Goal: Information Seeking & Learning: Find specific page/section

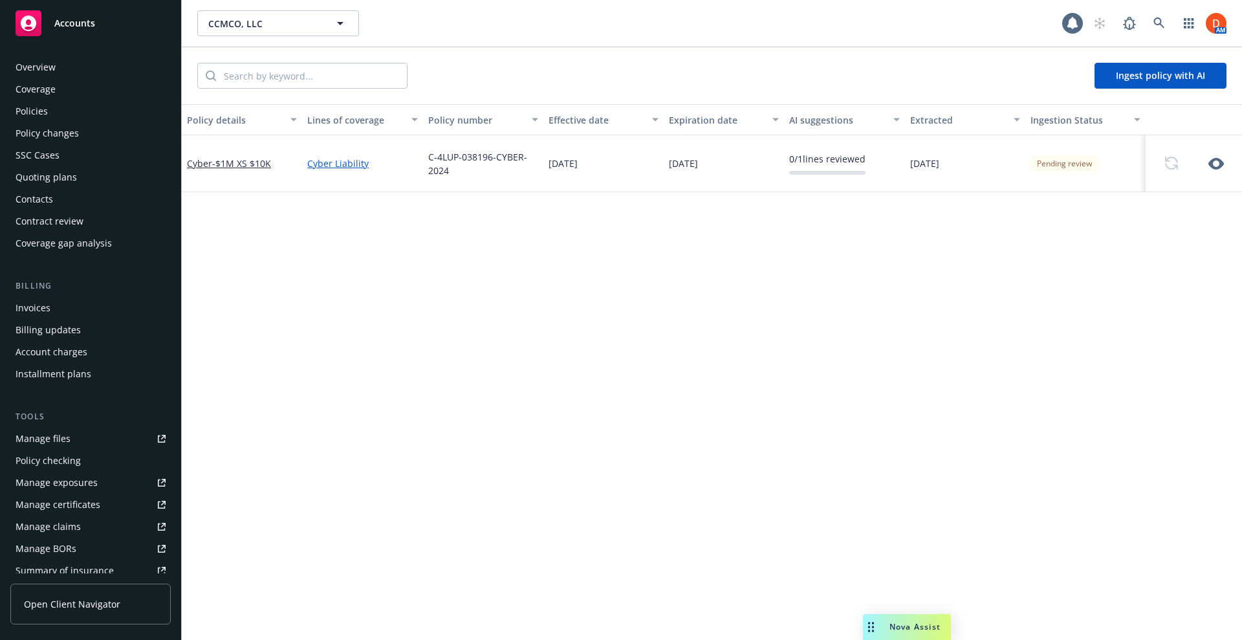
scroll to position [247, 0]
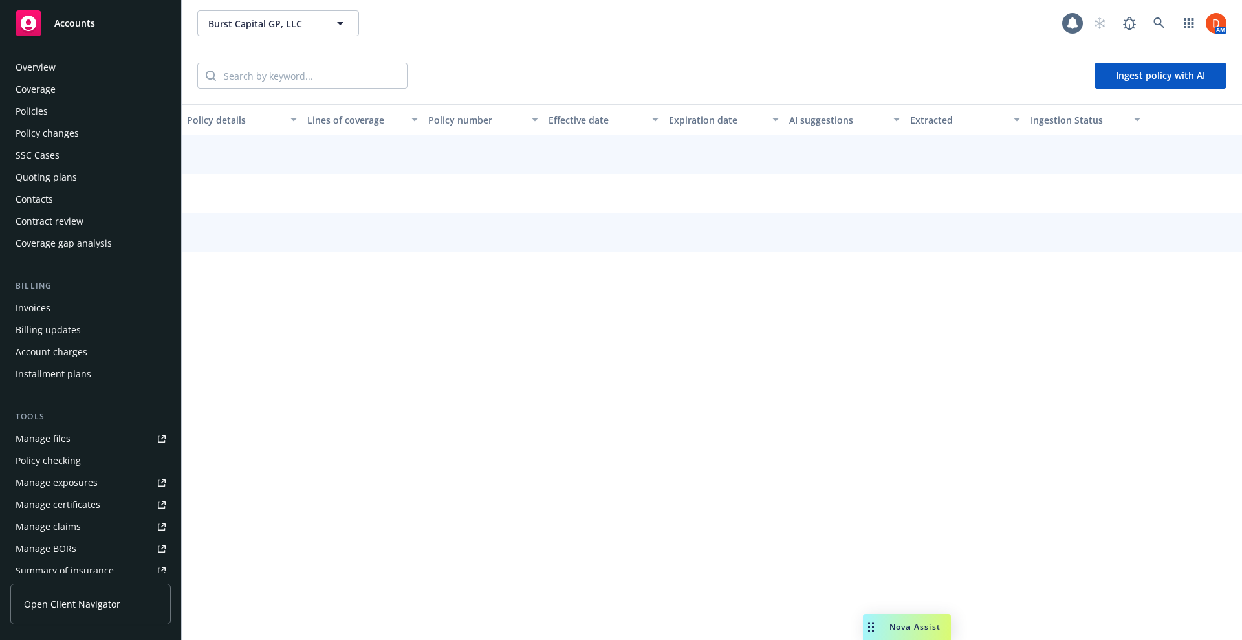
scroll to position [247, 0]
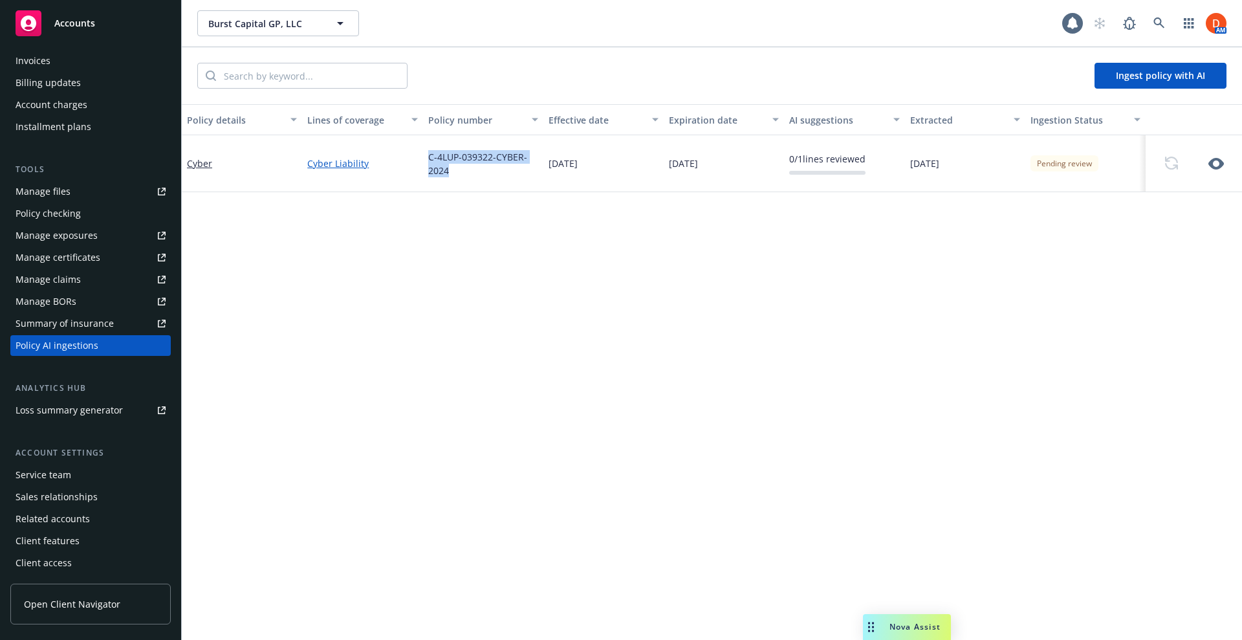
drag, startPoint x: 459, startPoint y: 167, endPoint x: 428, endPoint y: 156, distance: 33.5
click at [428, 156] on span "C-4LUP-039322-CYBER-2024" at bounding box center [483, 163] width 110 height 27
copy span "C-4LUP-039322-CYBER-2024"
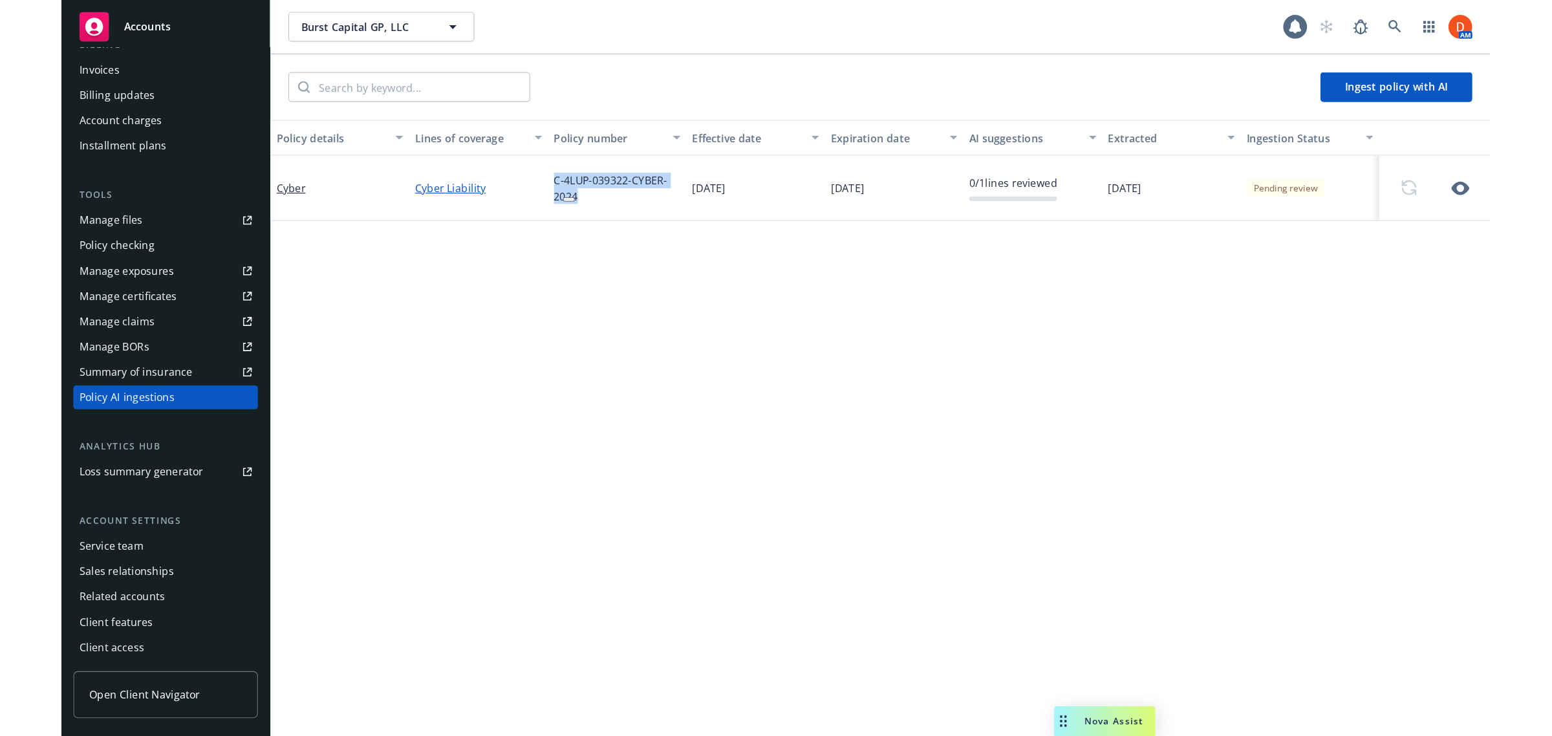
scroll to position [0, 0]
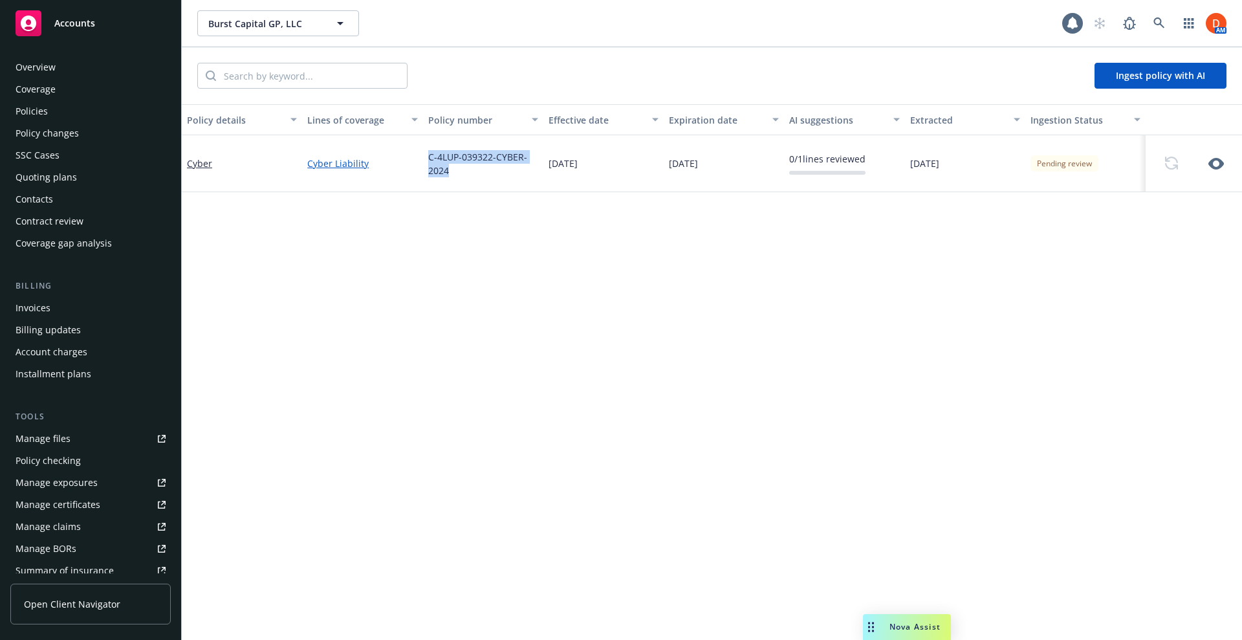
click at [74, 117] on div "Policies" at bounding box center [91, 111] width 150 height 21
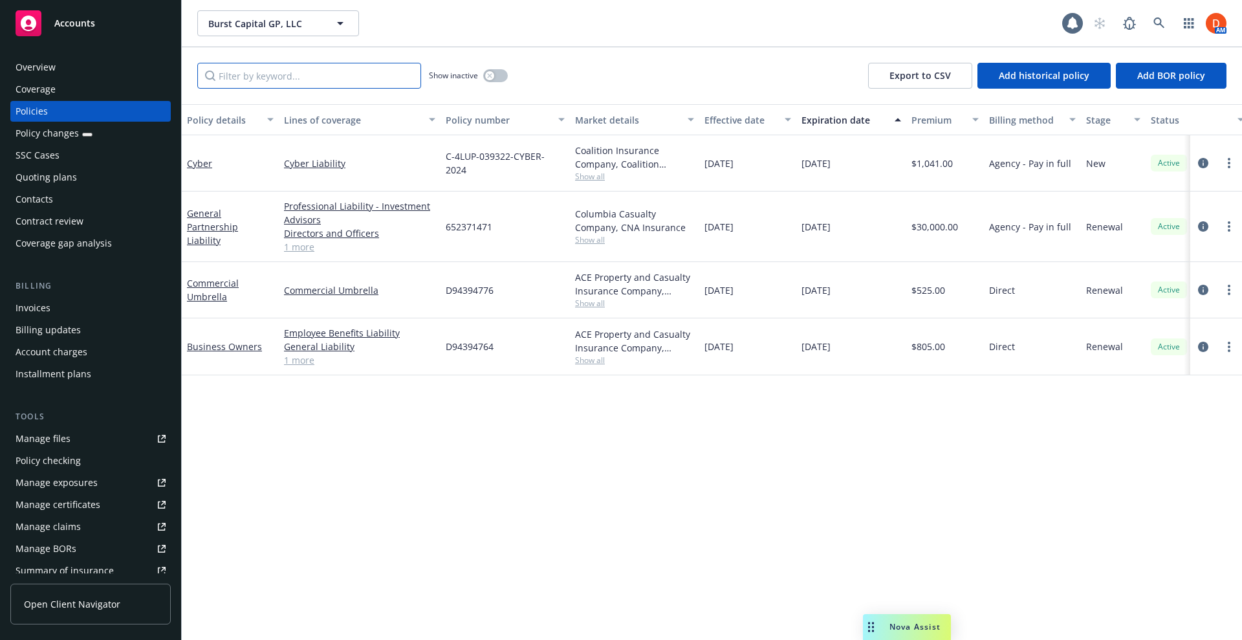
click at [254, 77] on input "Filter by keyword..." at bounding box center [309, 76] width 224 height 26
paste input "C-4LUP-039322-CYBER-2024"
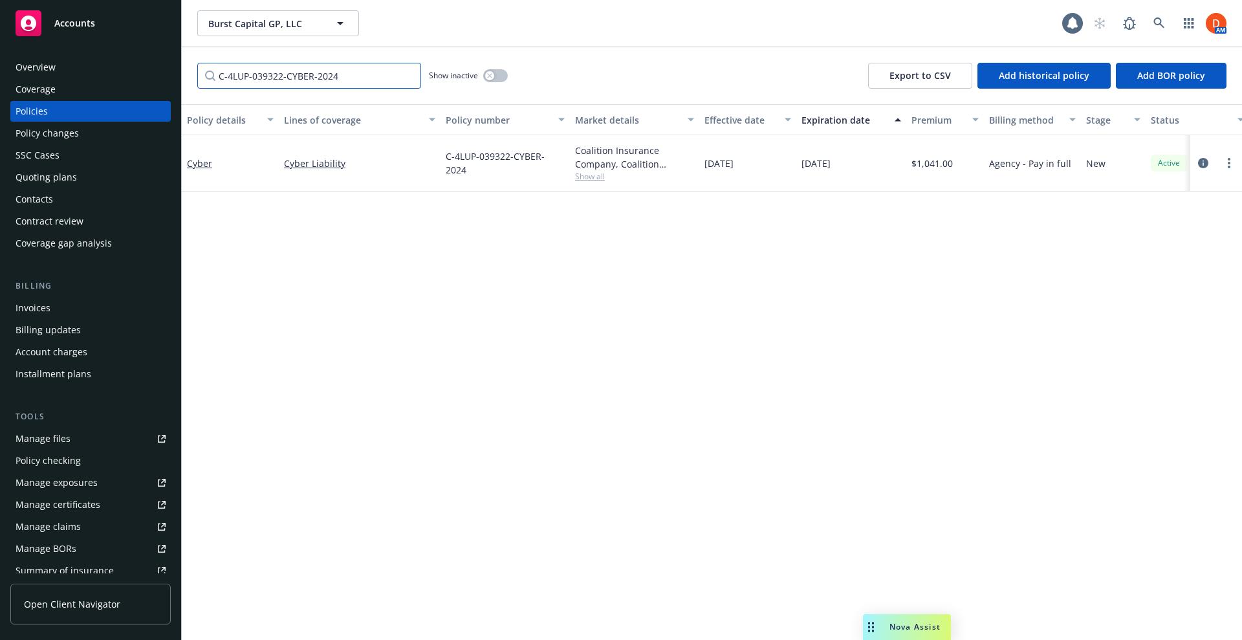
type input "C-4LUP-039322-CYBER-2024"
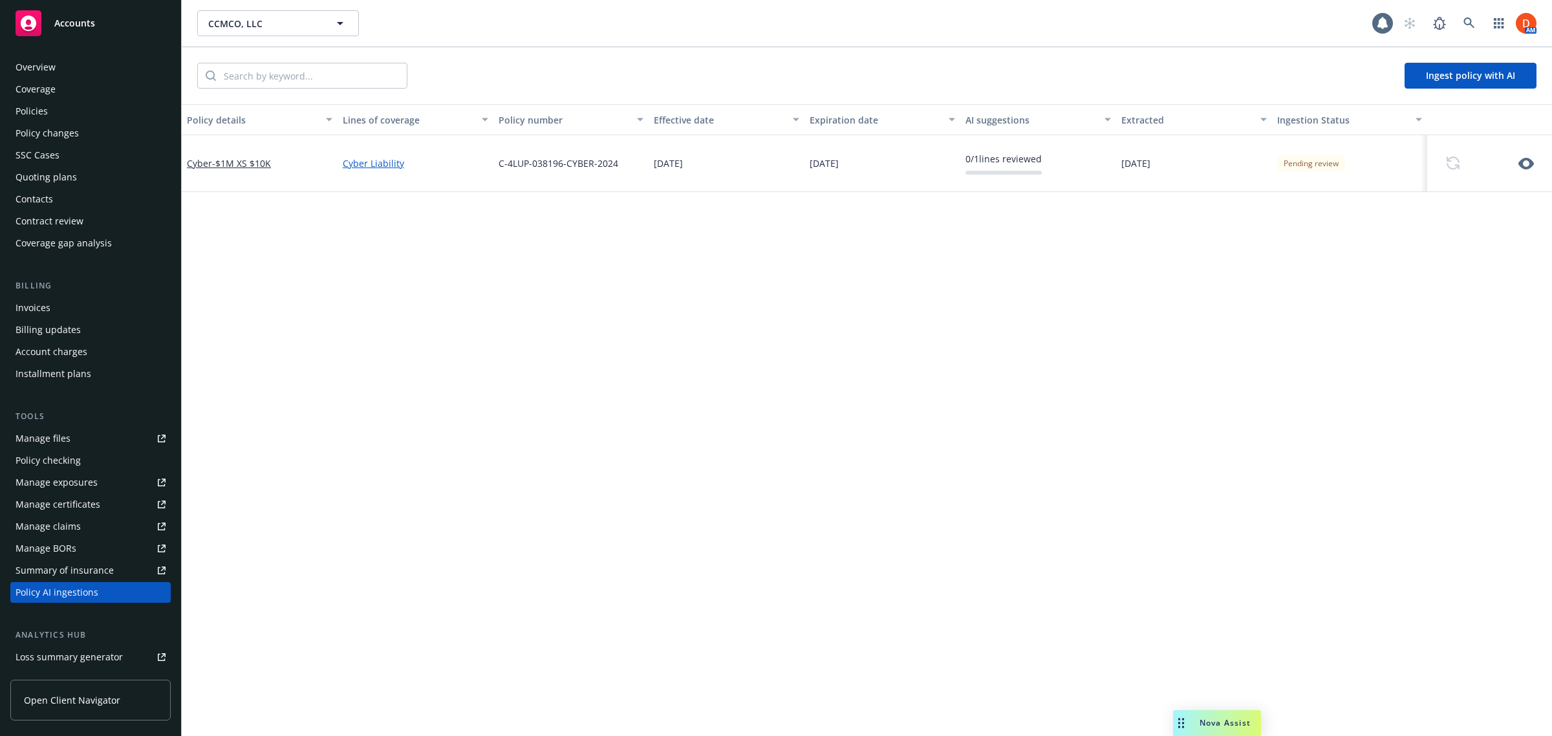
scroll to position [150, 0]
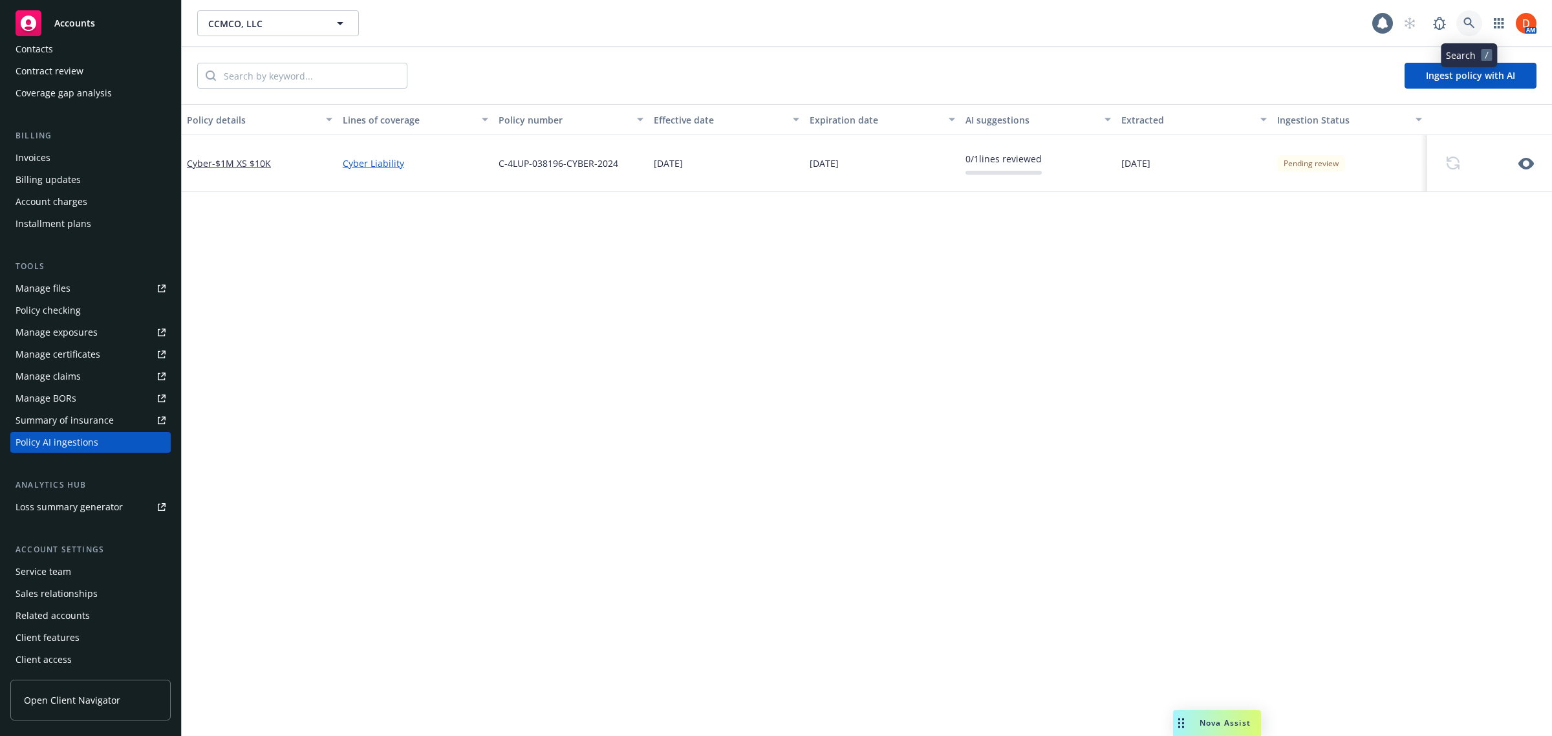
click at [1463, 27] on link at bounding box center [1470, 23] width 26 height 26
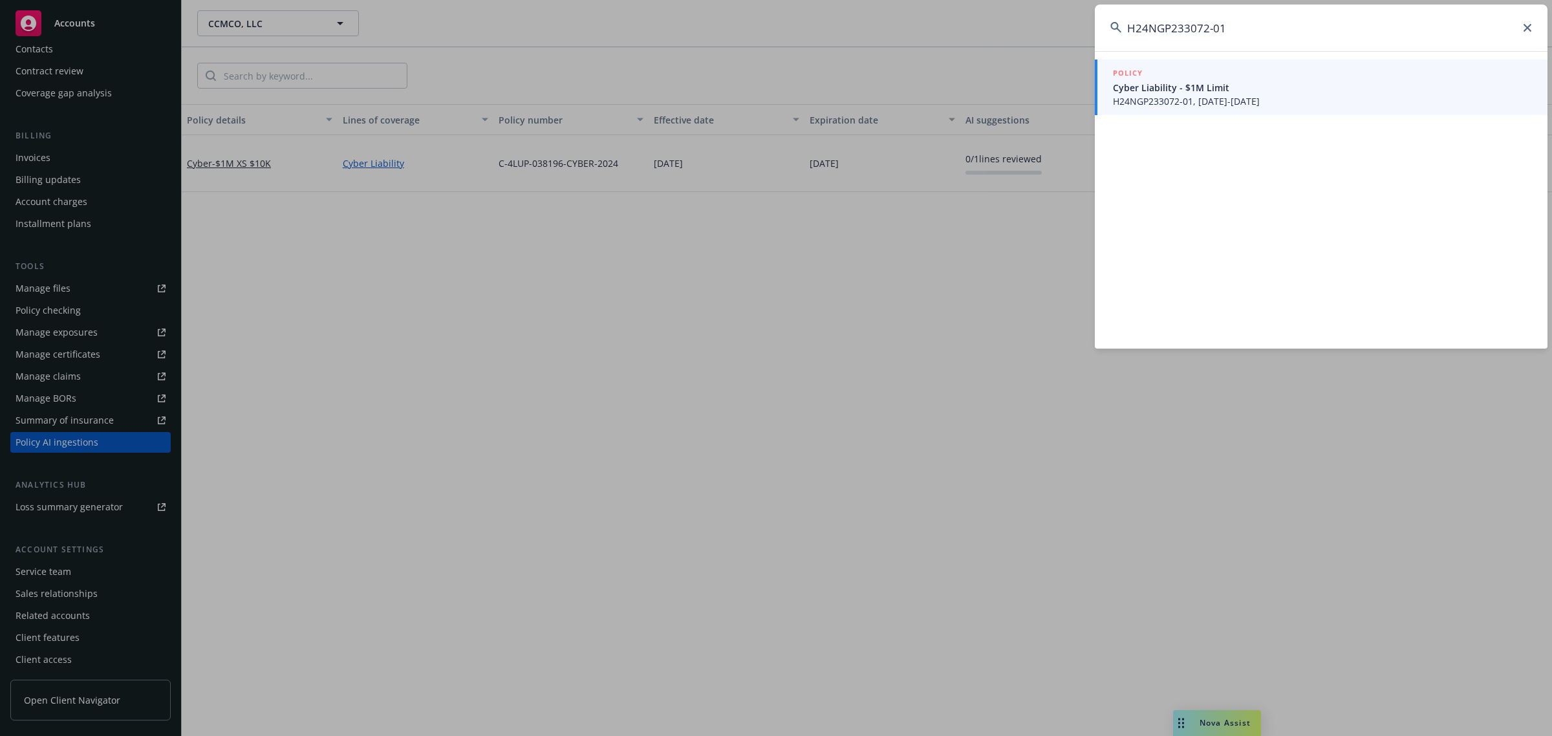
type input "H24NGP233072-01"
click at [1190, 98] on span "H24NGP233072-01, 12/09/2024-12/09/2025" at bounding box center [1322, 101] width 419 height 14
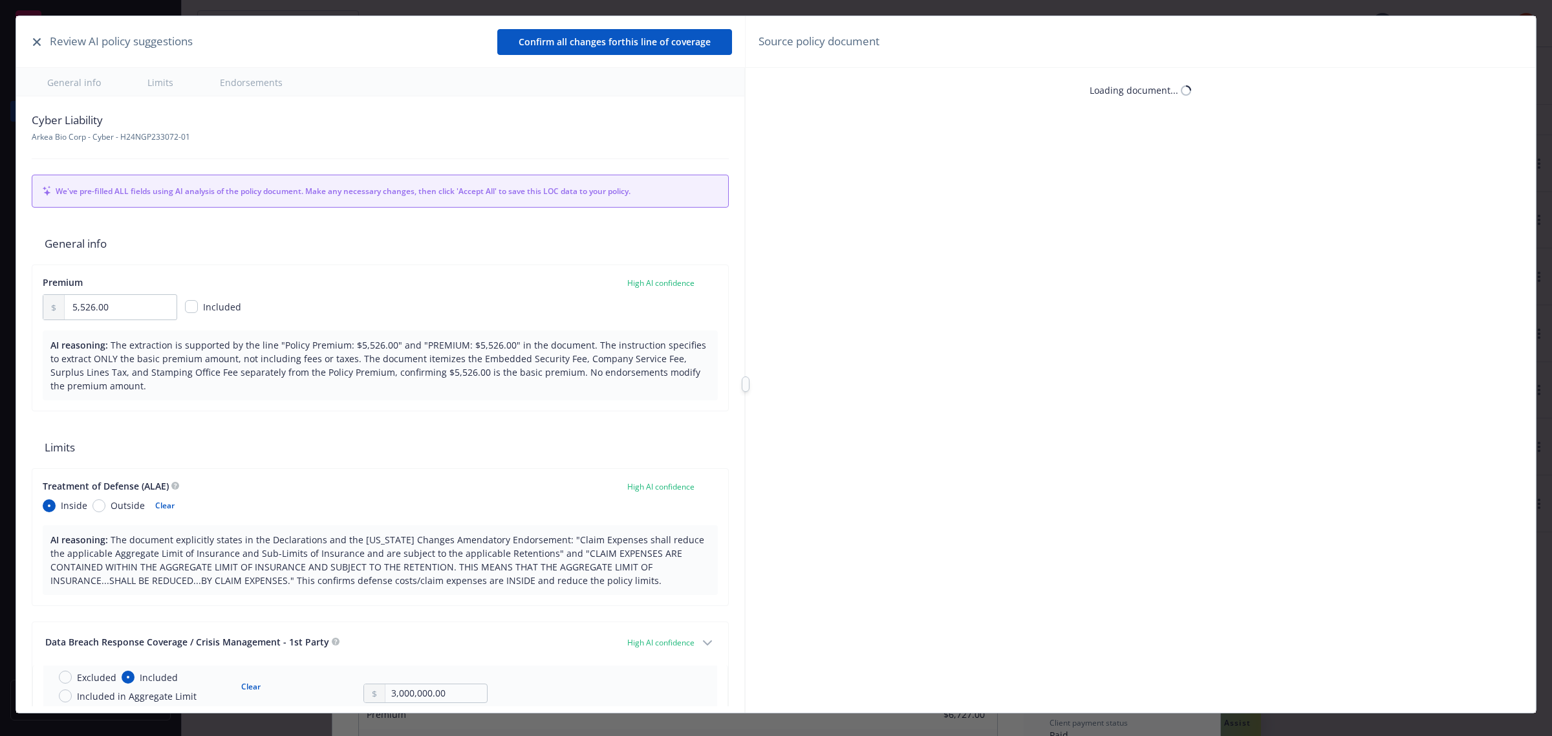
type textarea "x"
click at [38, 40] on div "Review AI policy suggestions Confirm all changes for this line of coverage" at bounding box center [380, 42] width 729 height 52
click at [38, 42] on icon "button" at bounding box center [37, 42] width 8 height 8
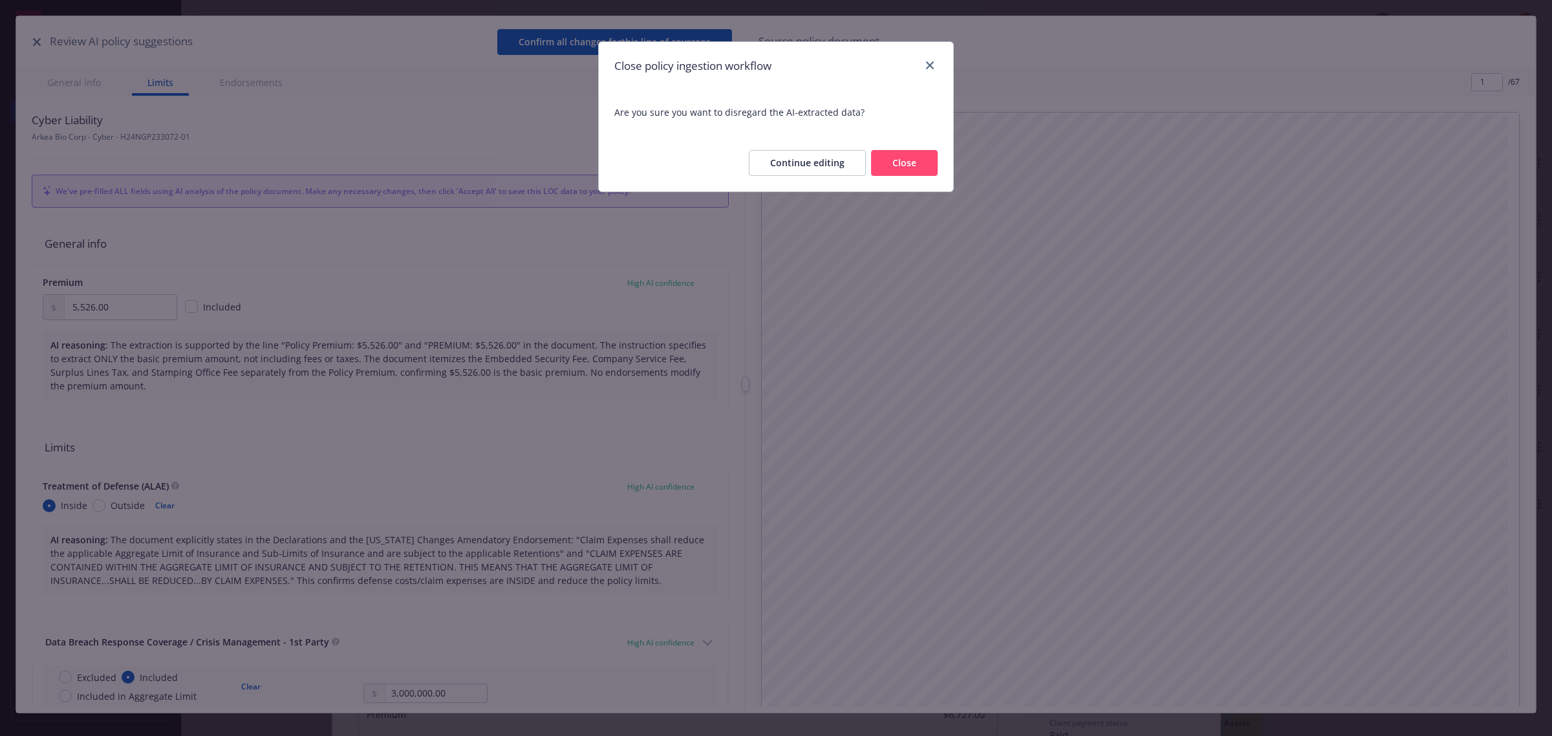
click at [895, 156] on button "Close" at bounding box center [904, 163] width 67 height 26
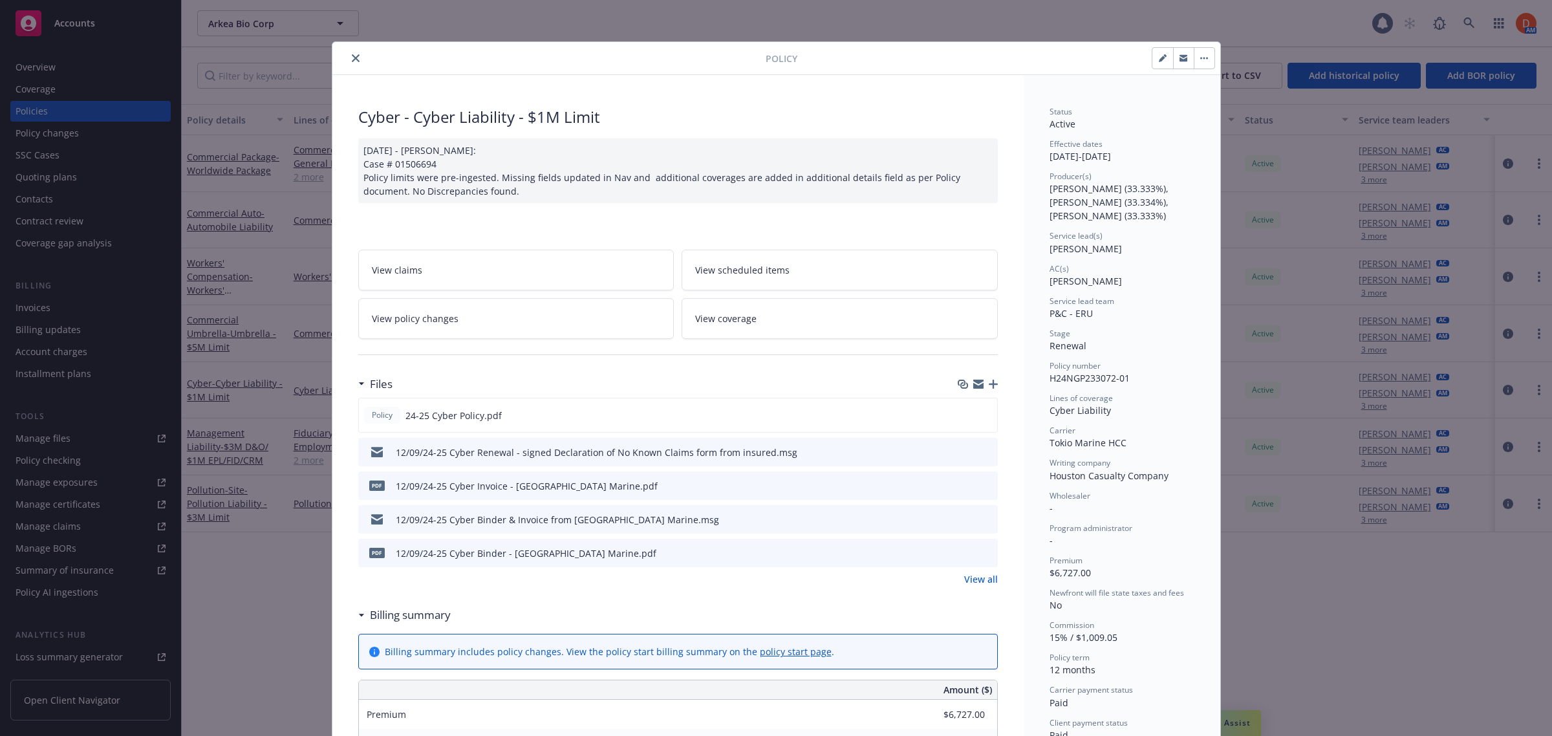
click at [352, 56] on icon "close" at bounding box center [356, 58] width 8 height 8
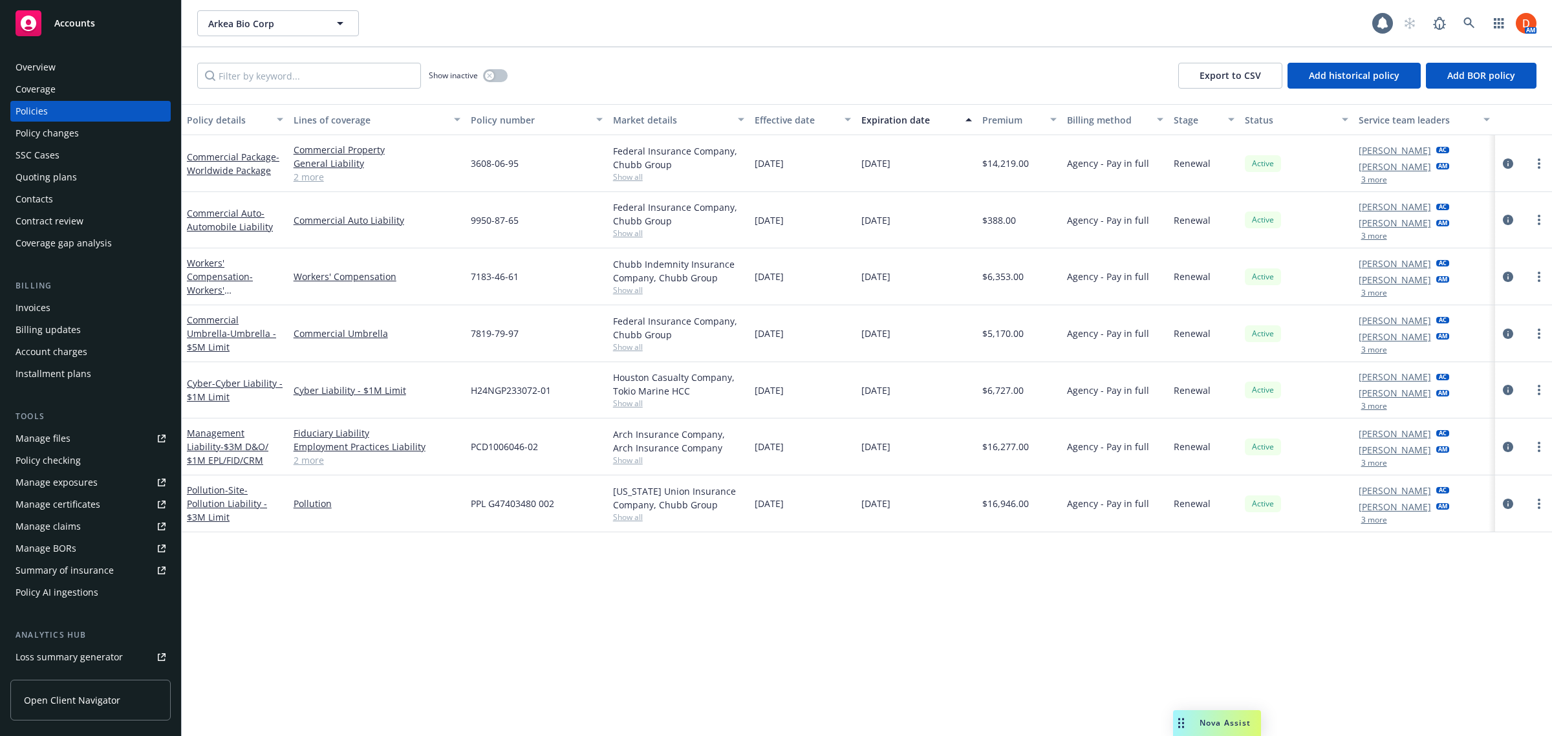
click at [83, 593] on div "Policy AI ingestions" at bounding box center [57, 592] width 83 height 21
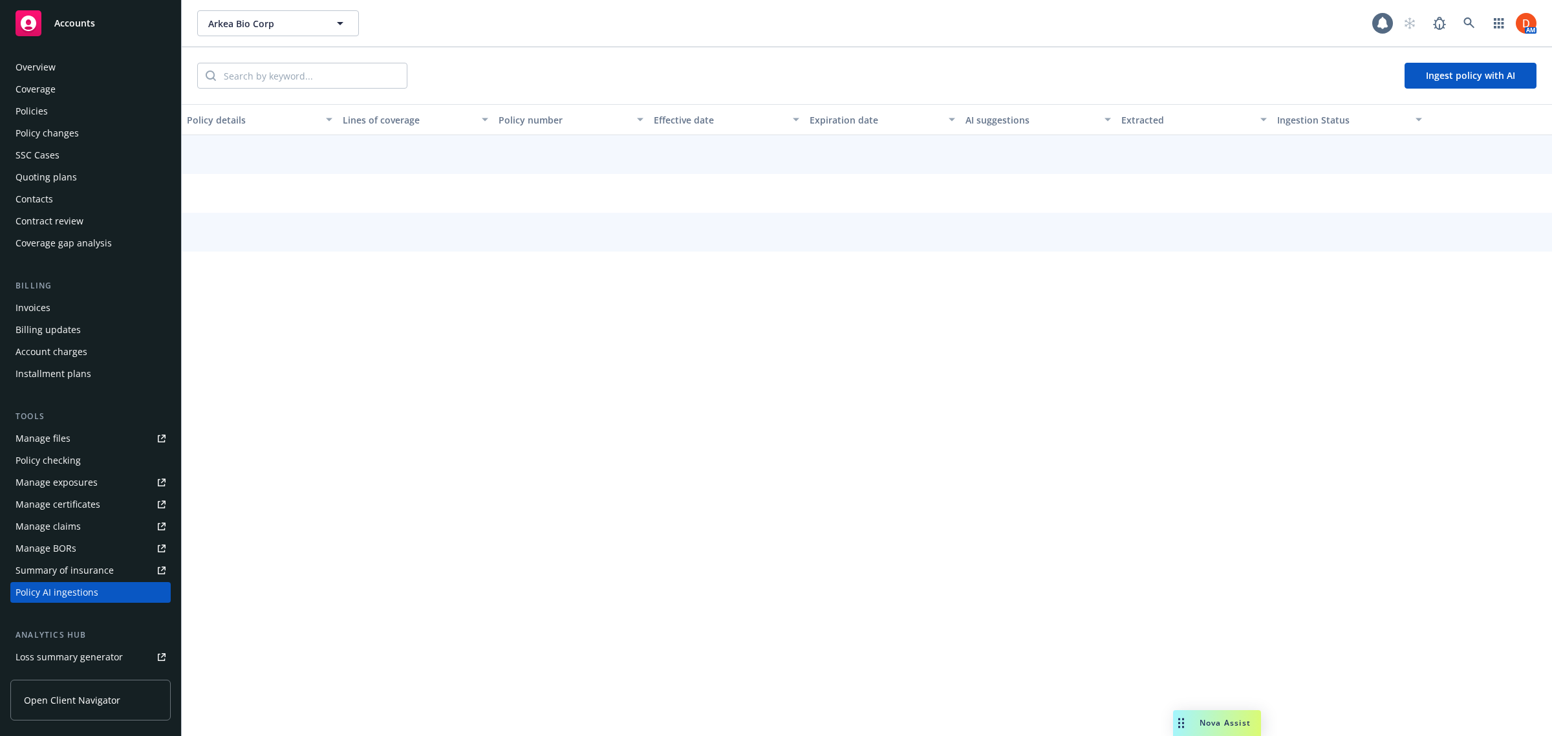
scroll to position [150, 0]
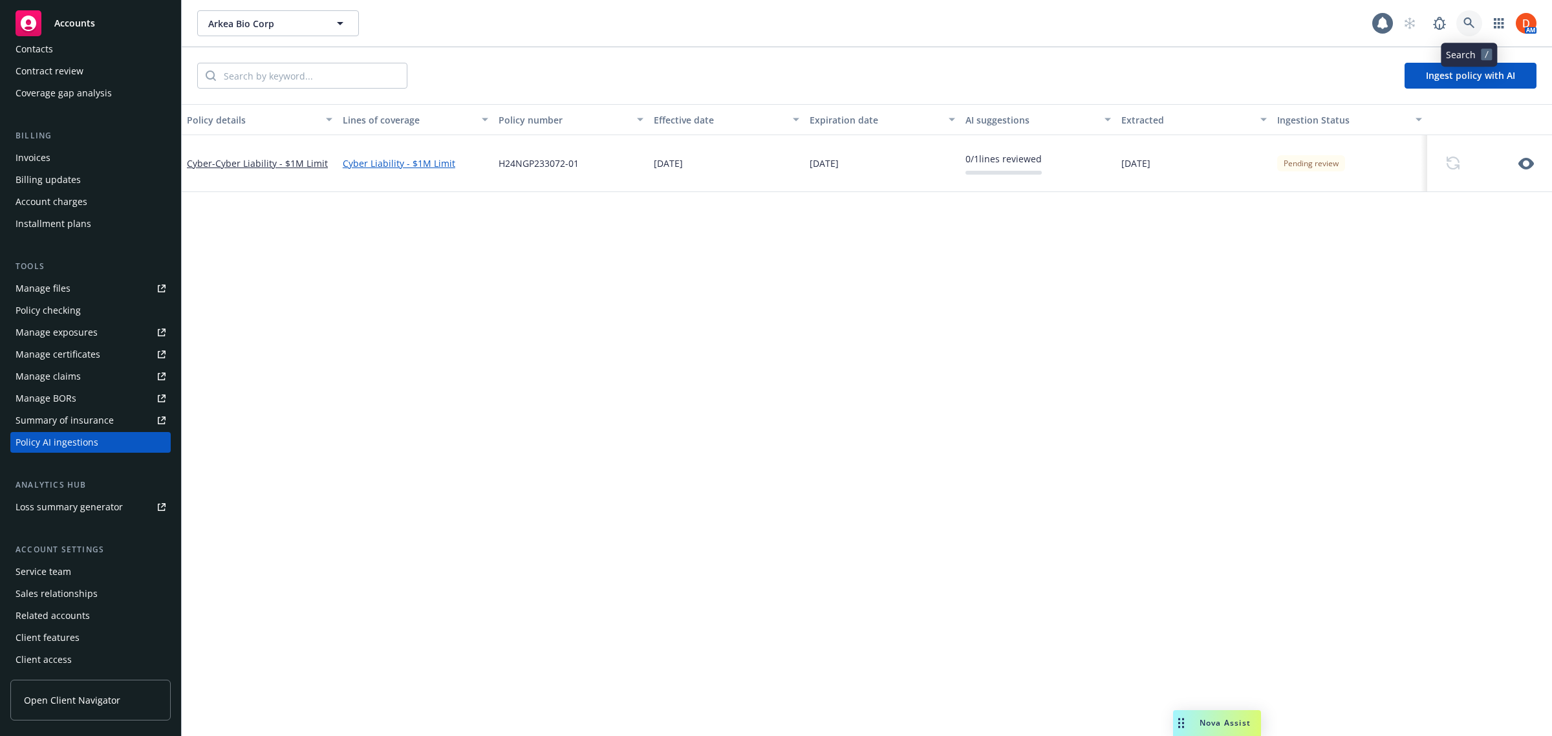
click at [1469, 28] on icon at bounding box center [1470, 23] width 12 height 12
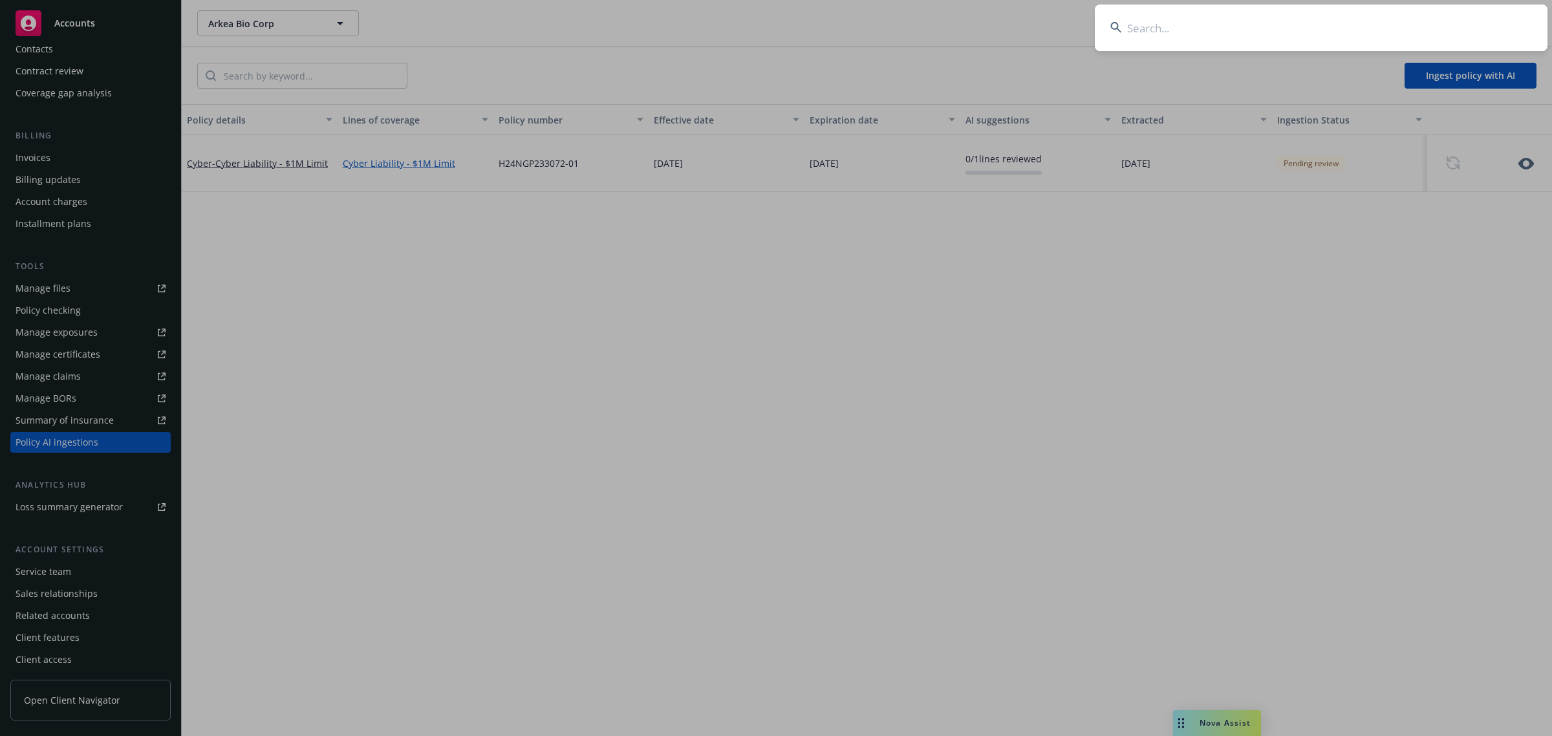
type input "V25718240701"
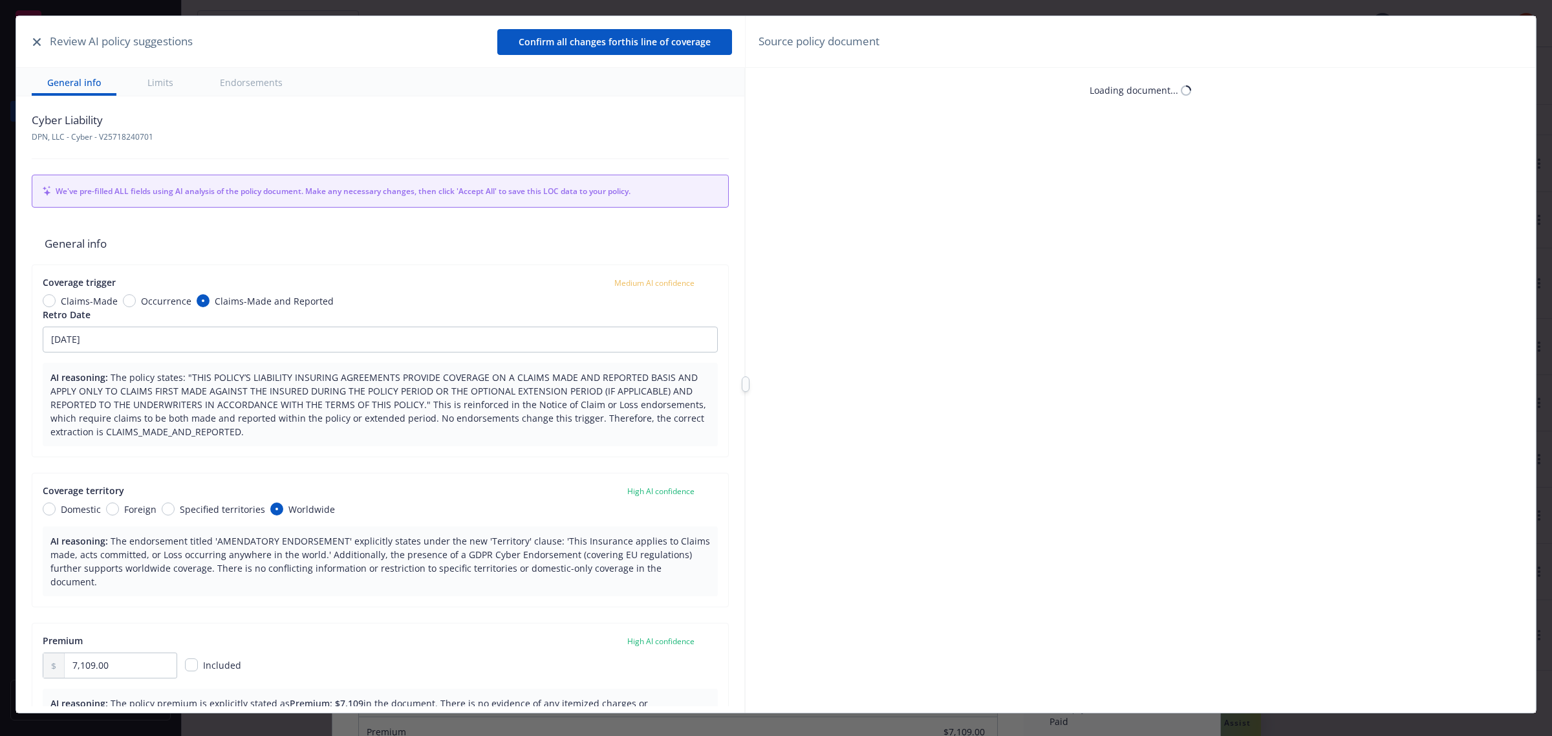
type textarea "x"
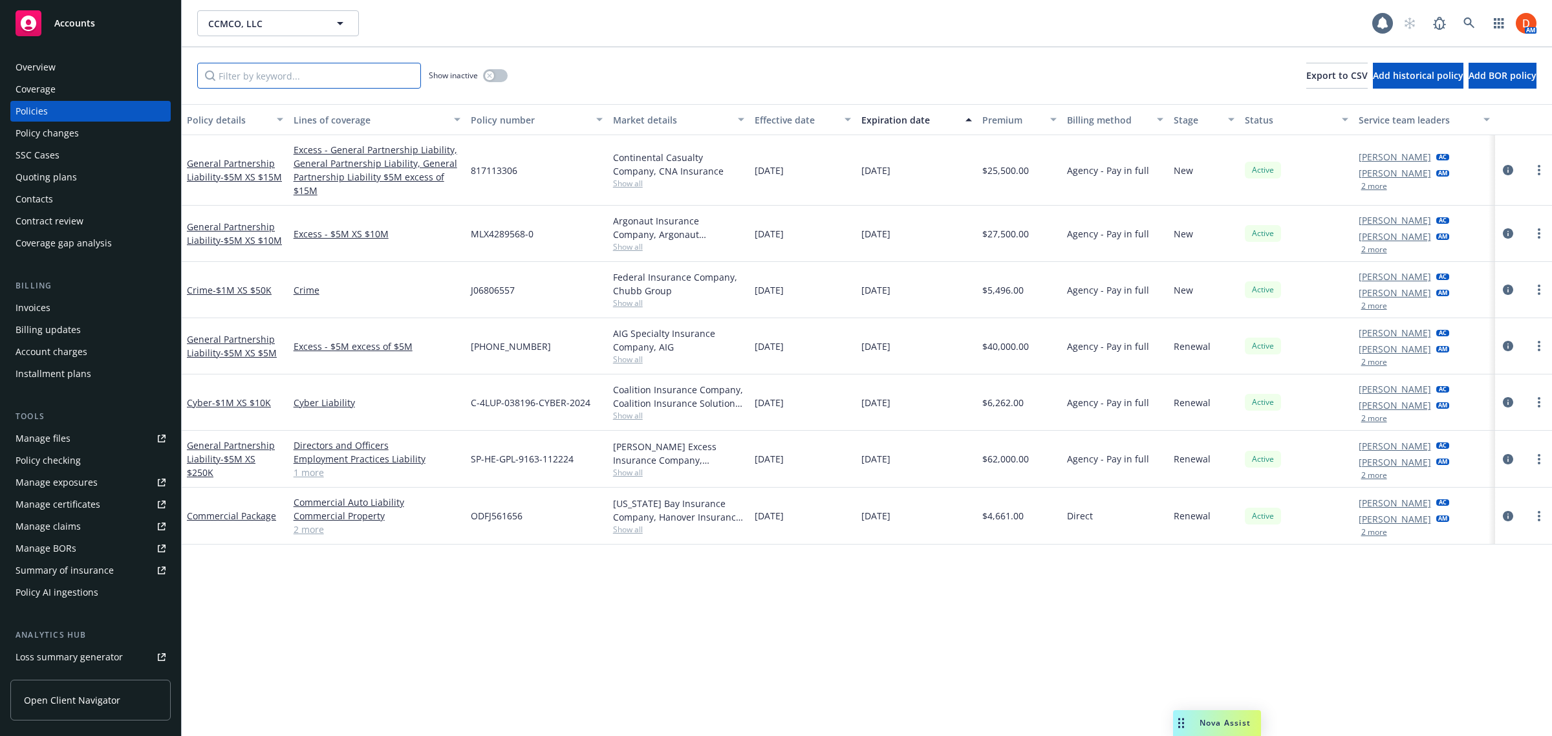
click at [340, 85] on input "Filter by keyword..." at bounding box center [309, 76] width 224 height 26
paste input "V25718240701"
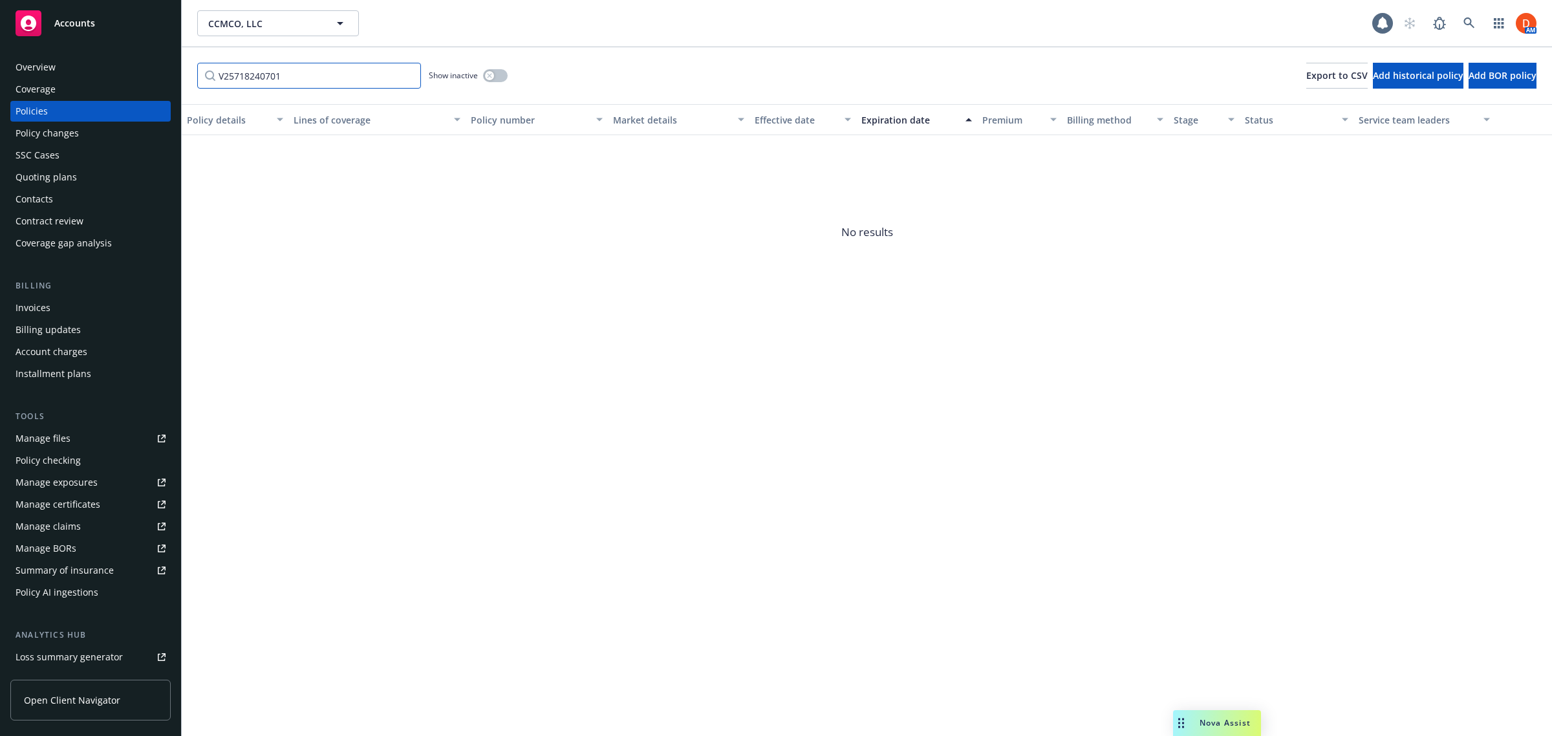
type input "V25718240701"
click at [1467, 17] on icon at bounding box center [1470, 23] width 12 height 12
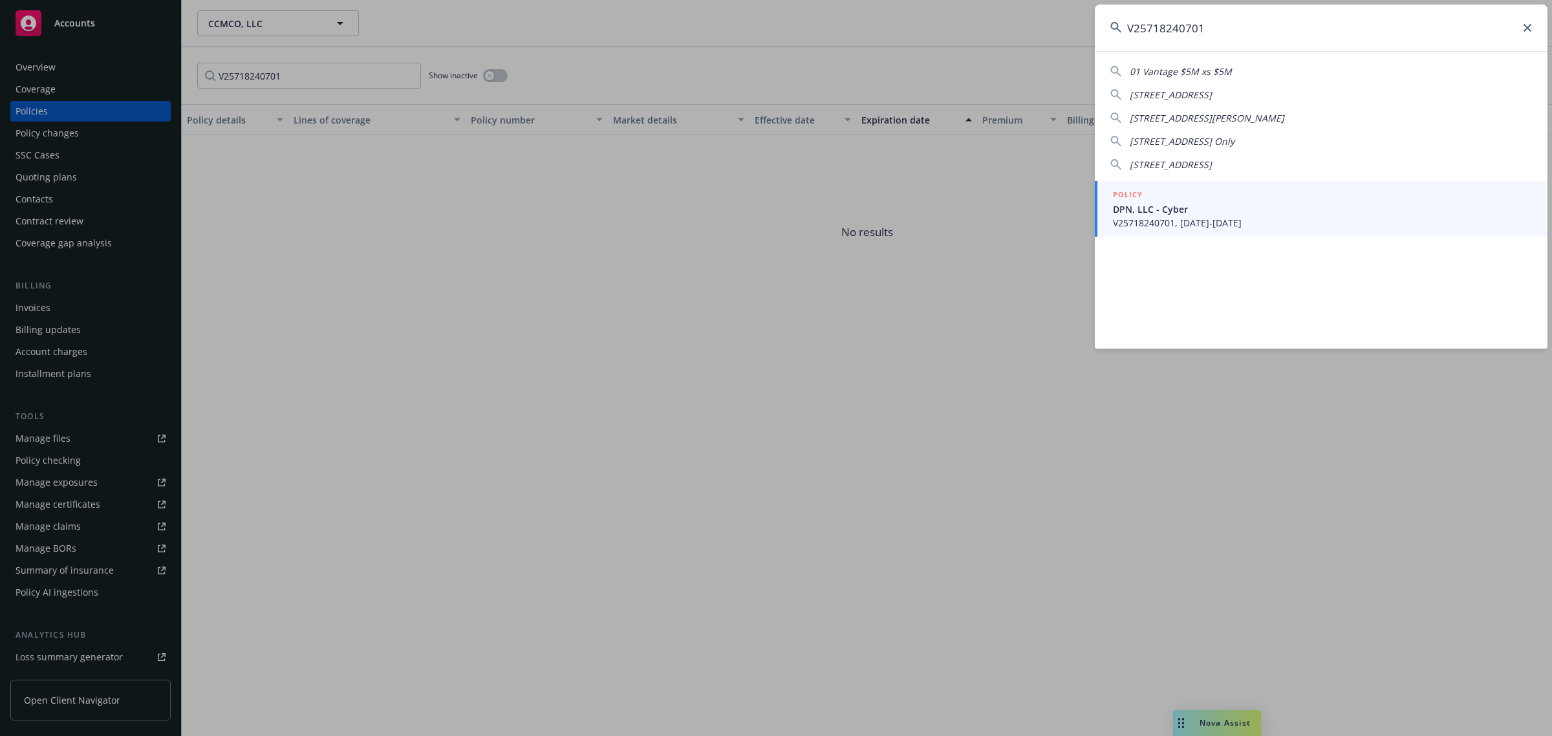
type input "V25718240701"
click at [1200, 215] on span "DPN, LLC - Cyber" at bounding box center [1322, 209] width 419 height 14
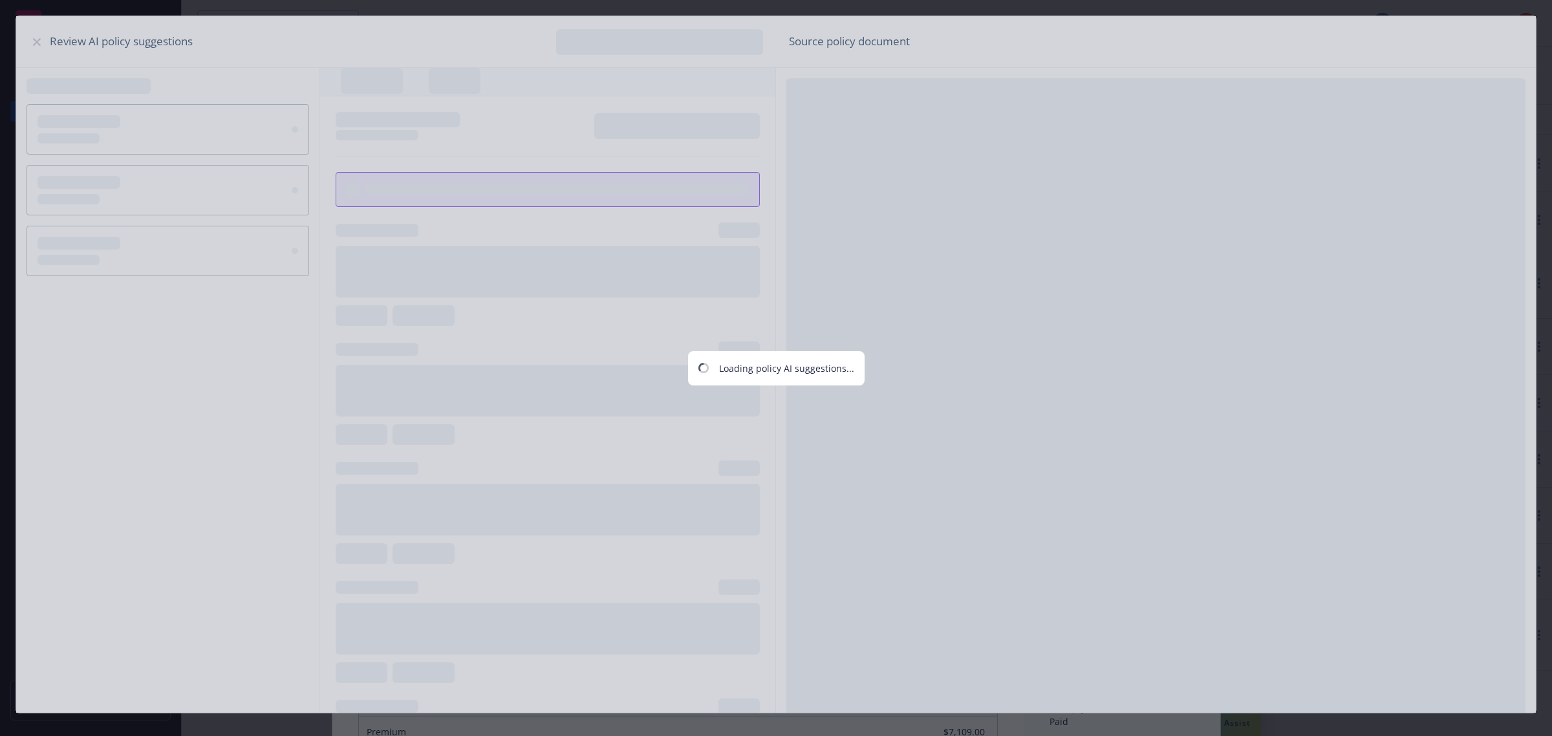
click at [36, 43] on div "Loading policy AI suggestions..." at bounding box center [776, 368] width 1552 height 736
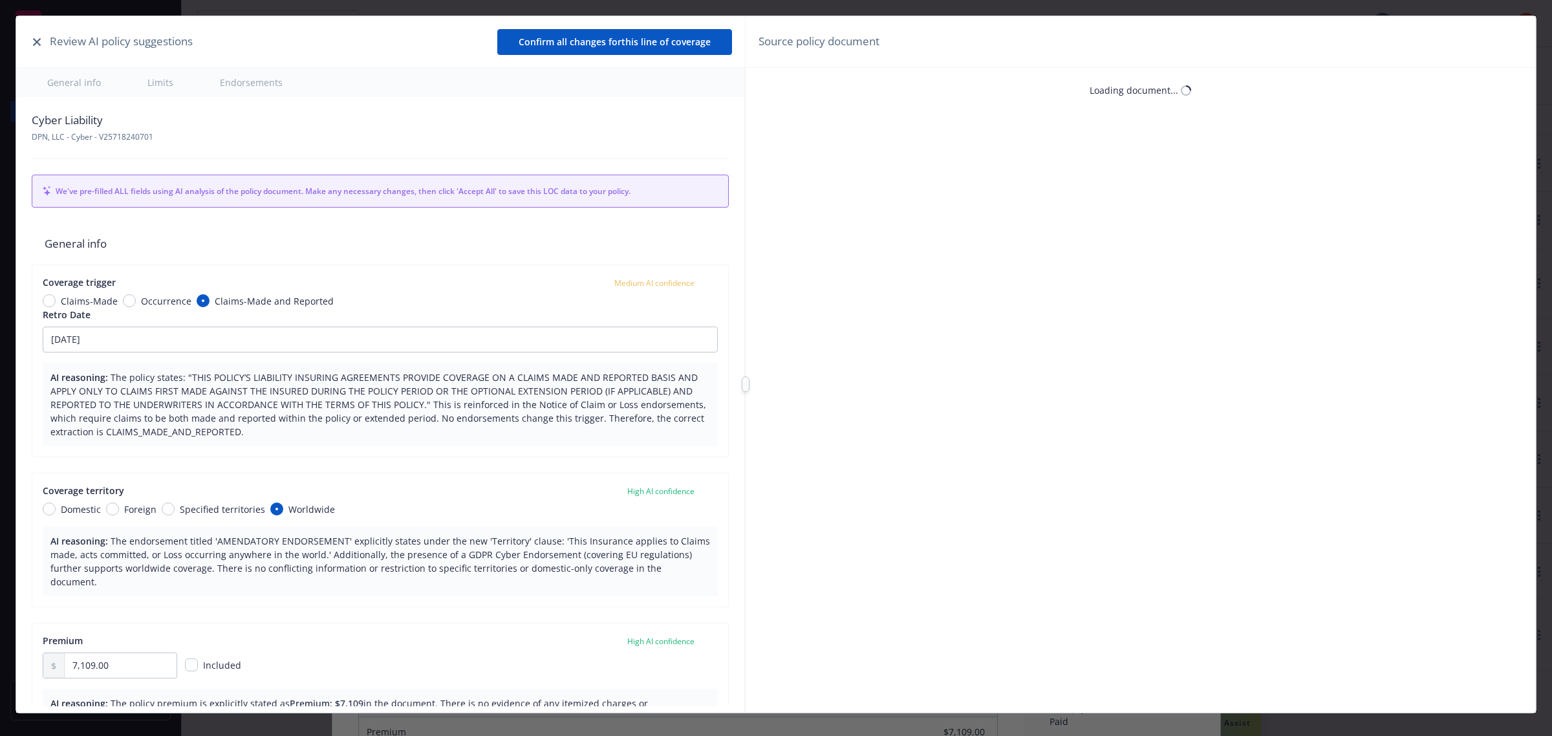
click at [36, 41] on div "Review AI policy suggestions Confirm all changes for this line of coverage" at bounding box center [380, 42] width 729 height 52
type textarea "x"
click at [36, 41] on icon "button" at bounding box center [37, 42] width 8 height 8
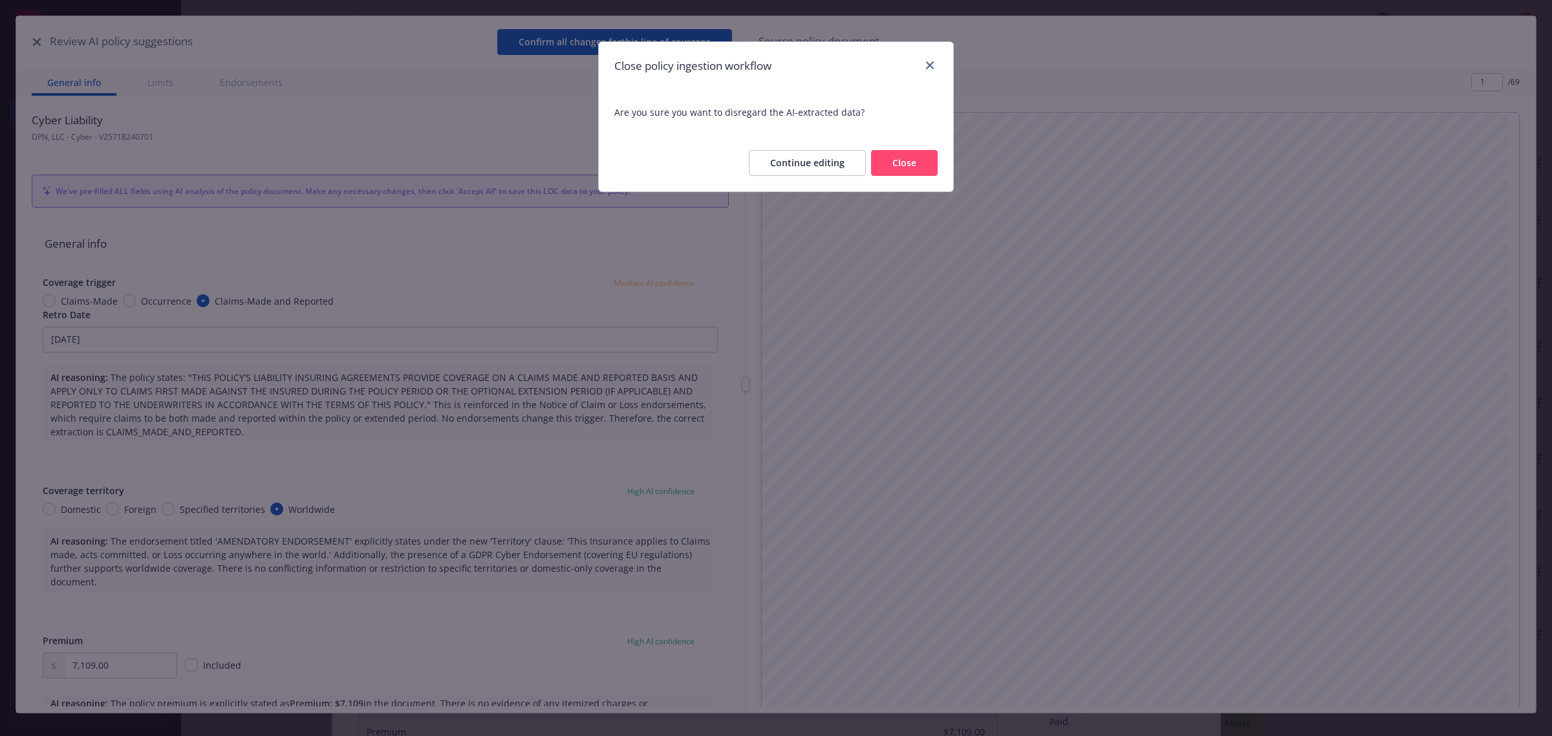
click at [906, 159] on button "Close" at bounding box center [904, 163] width 67 height 26
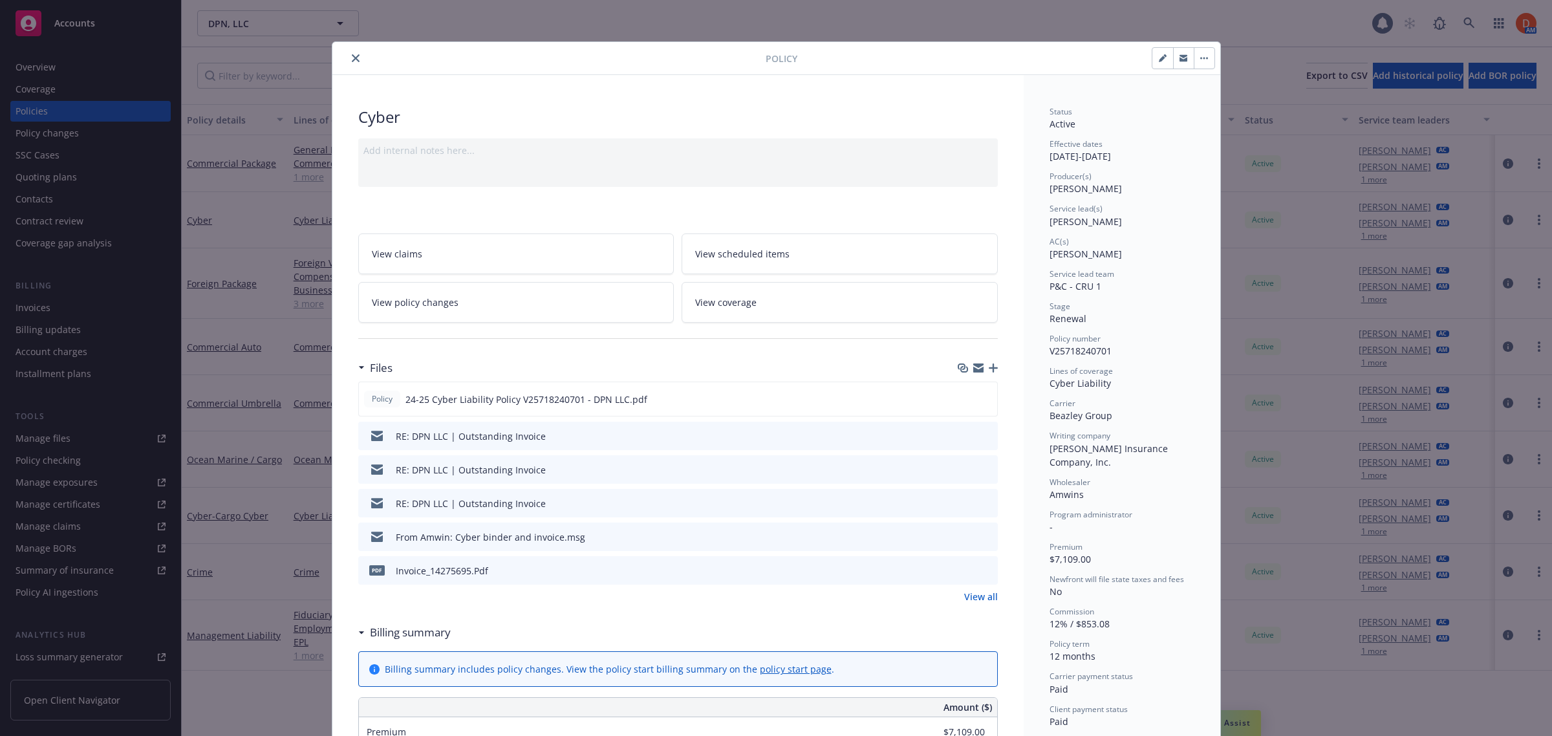
click at [352, 54] on icon "close" at bounding box center [356, 58] width 8 height 8
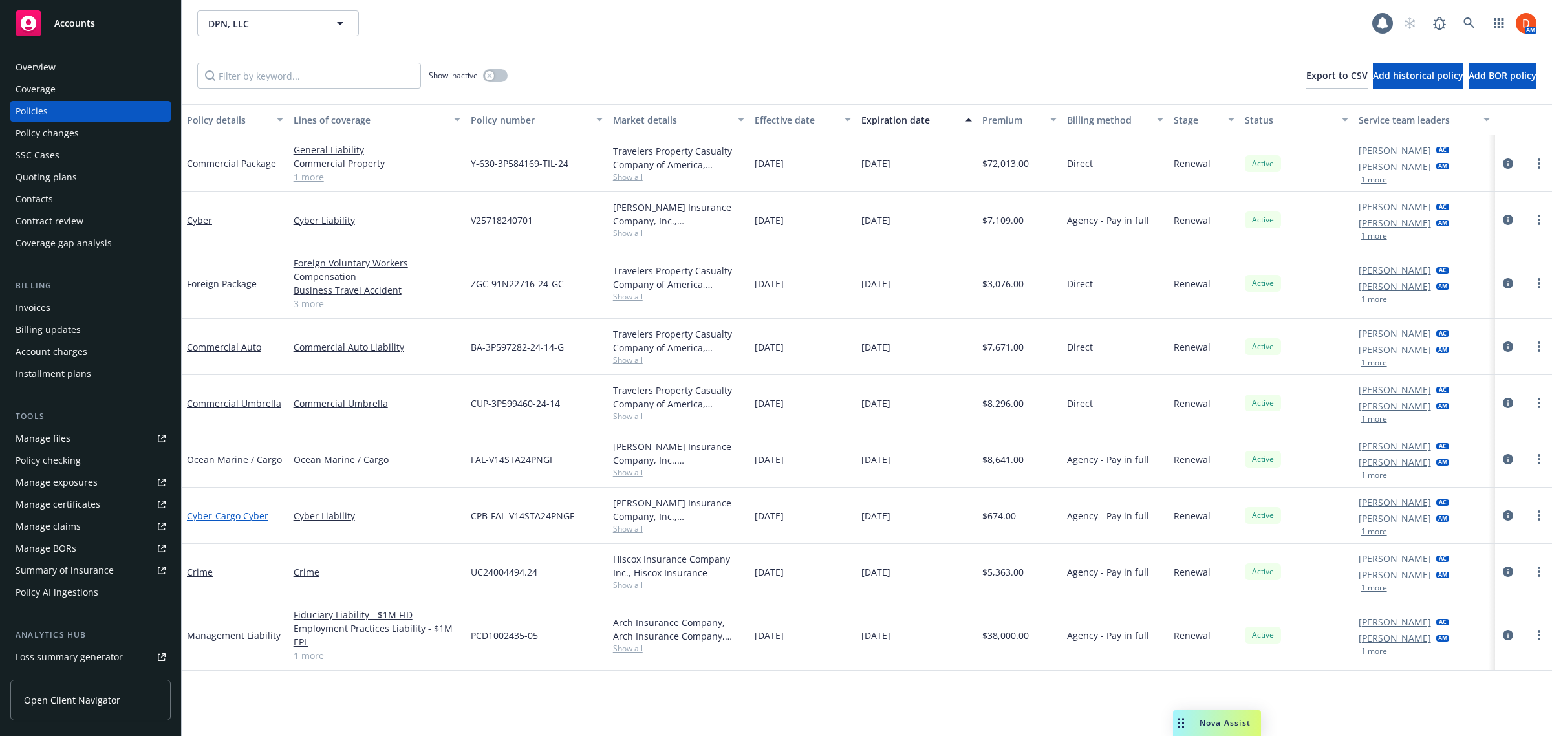
click at [241, 516] on span "- Cargo Cyber" at bounding box center [240, 516] width 56 height 12
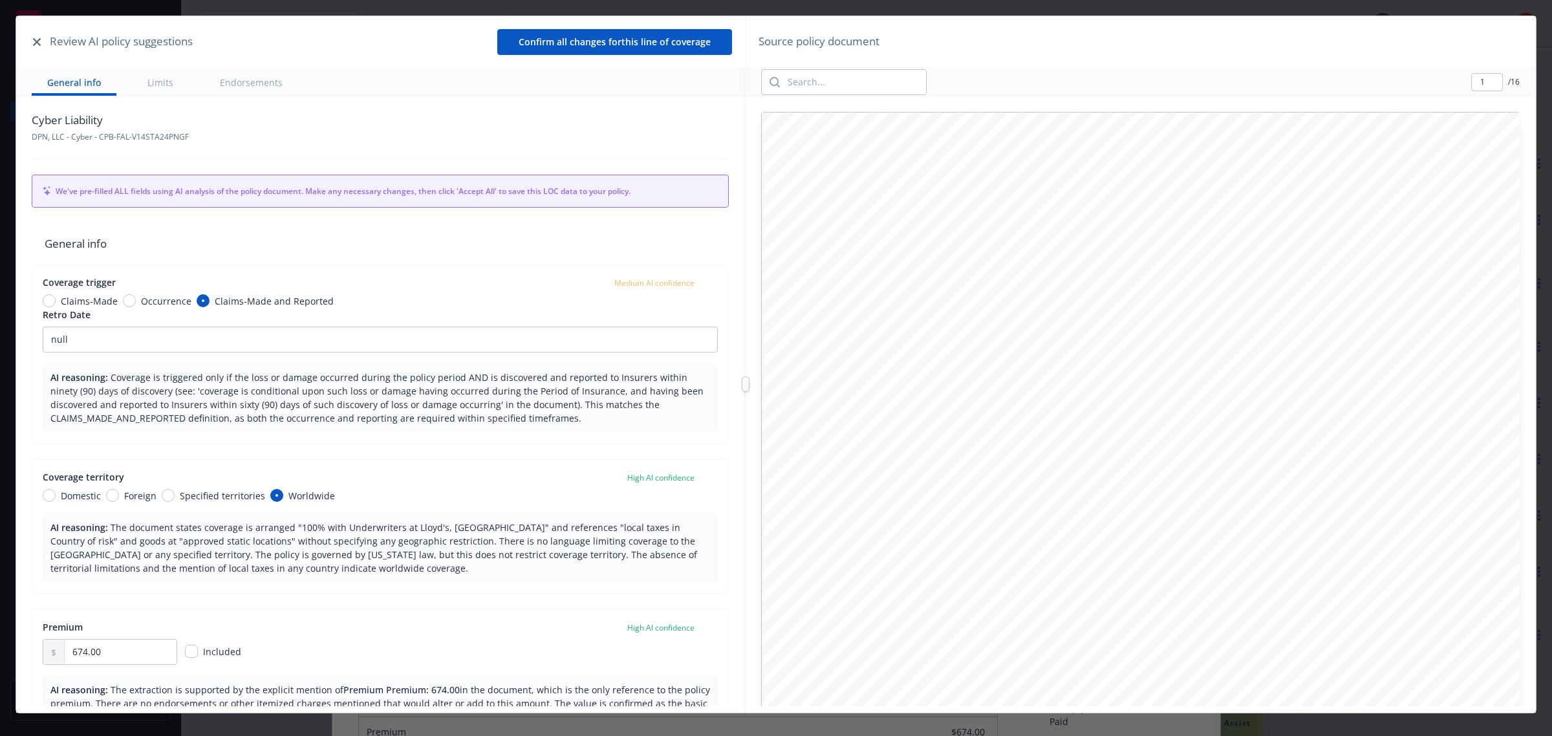
click at [34, 39] on icon "button" at bounding box center [37, 42] width 8 height 8
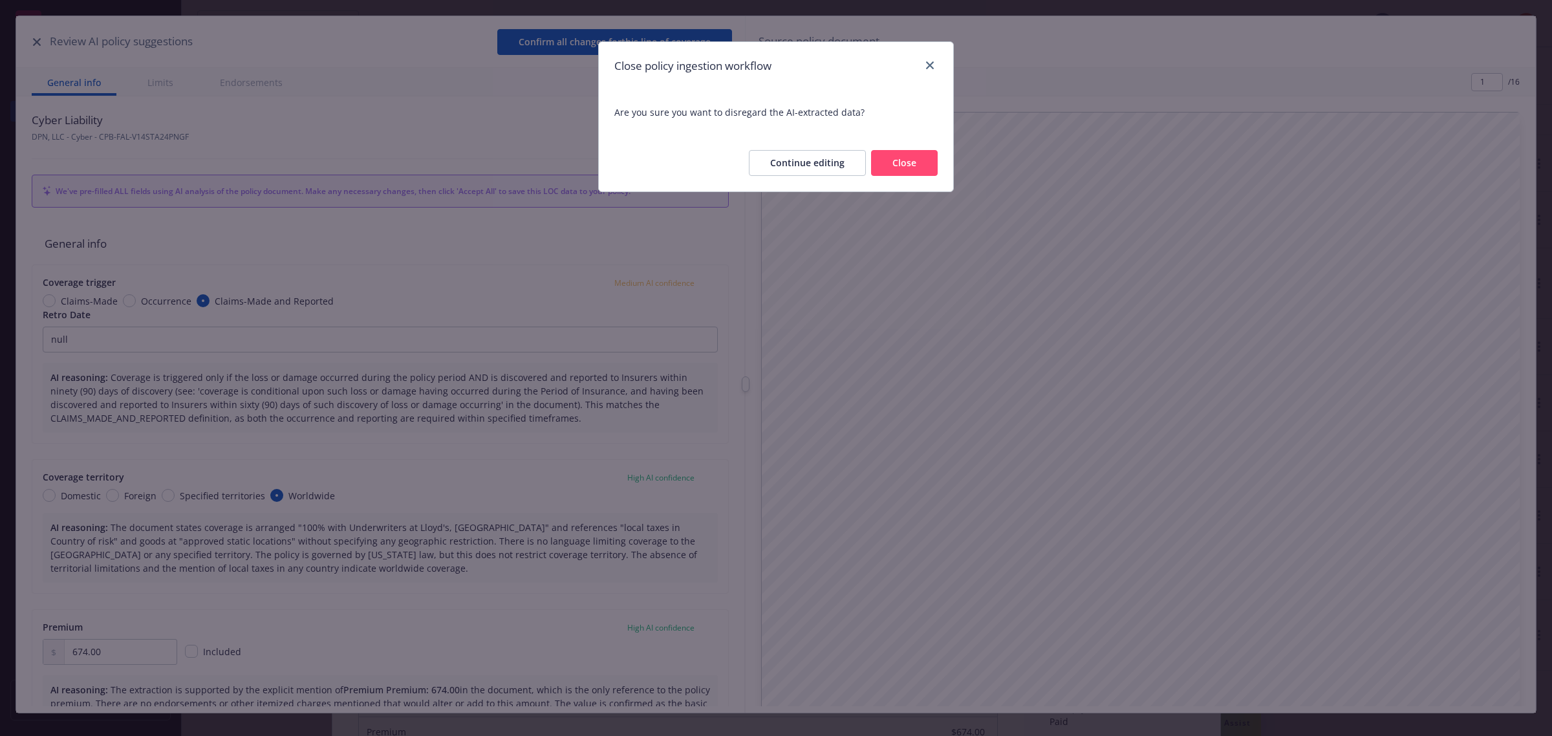
click at [926, 163] on button "Close" at bounding box center [904, 163] width 67 height 26
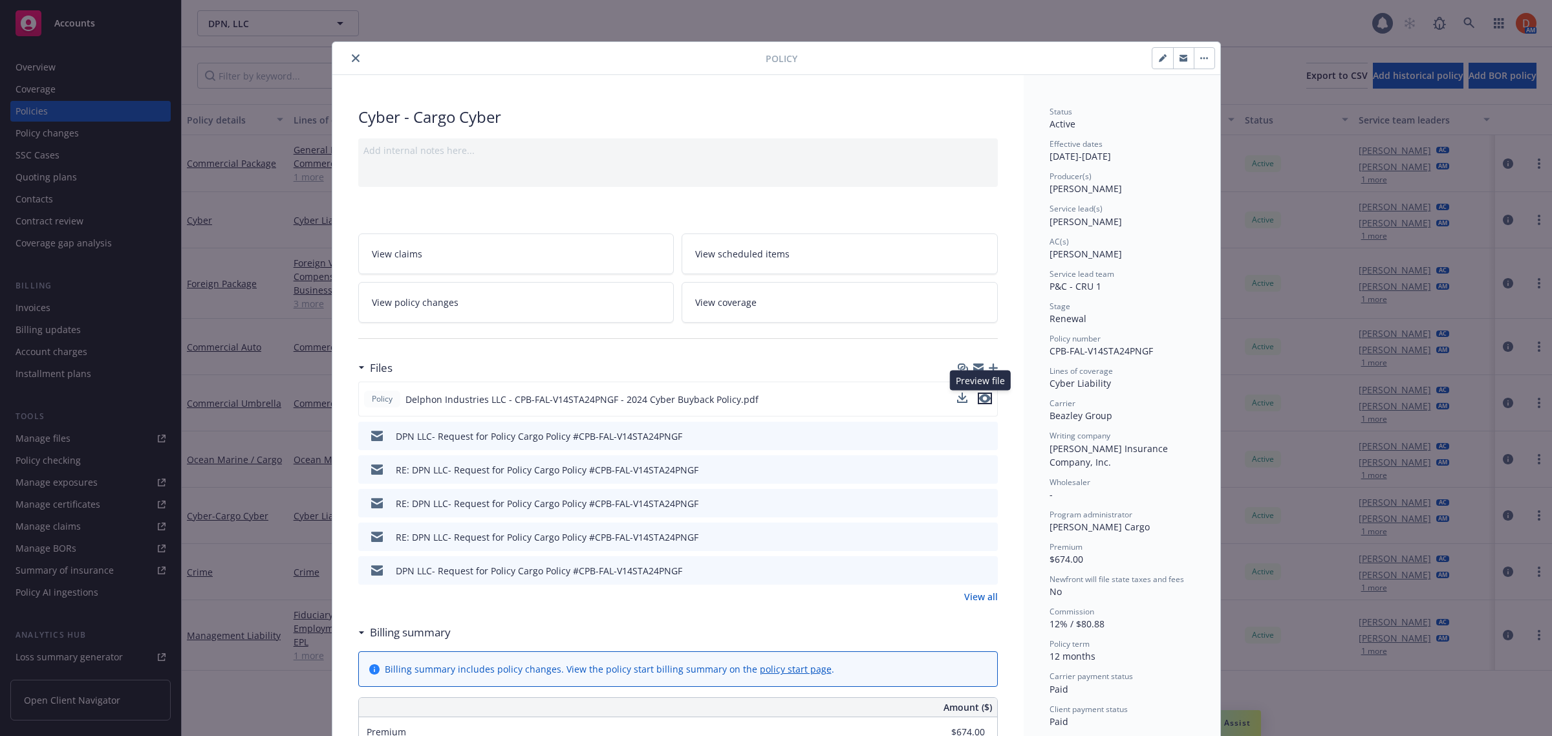
click at [983, 398] on icon "preview file" at bounding box center [985, 398] width 12 height 9
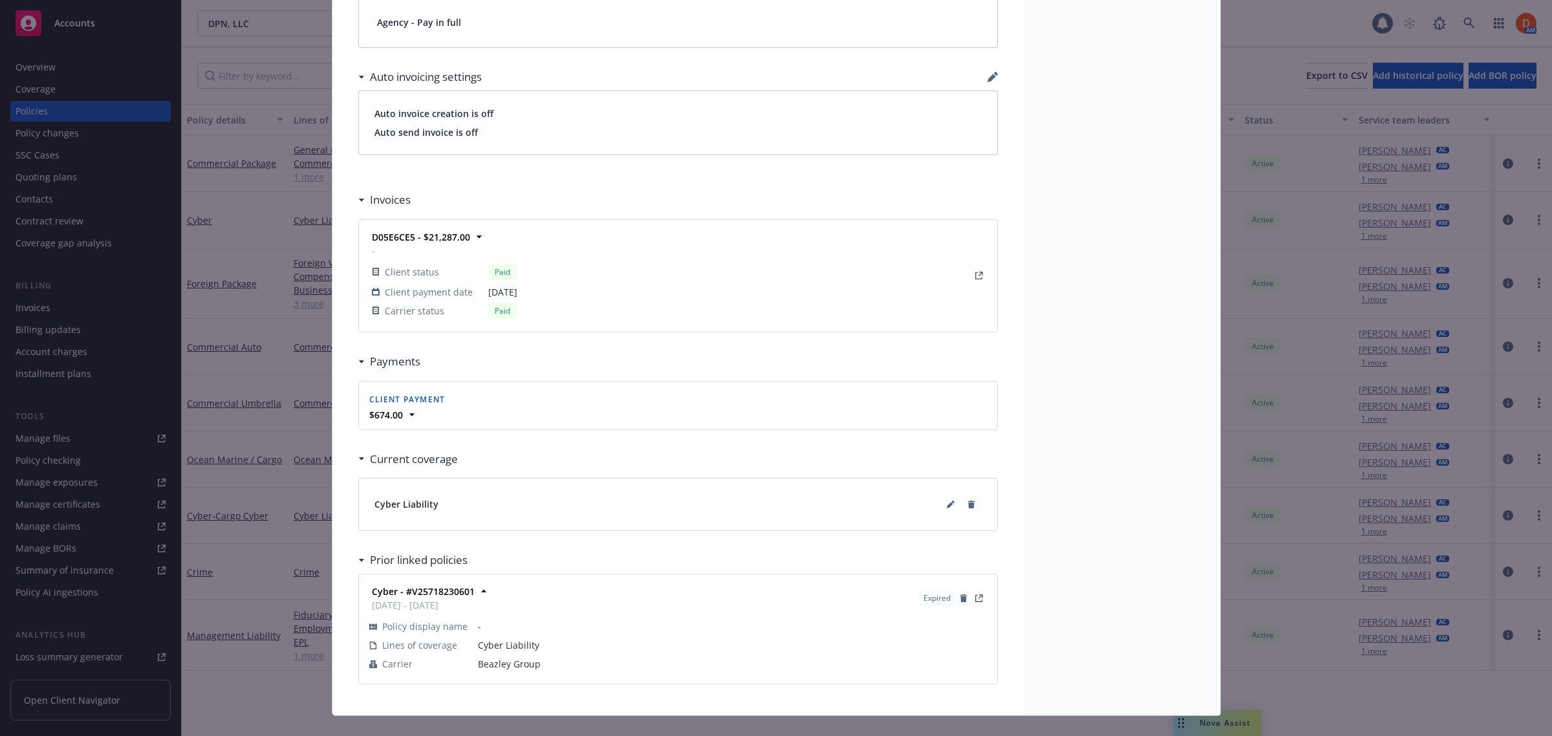
scroll to position [1041, 0]
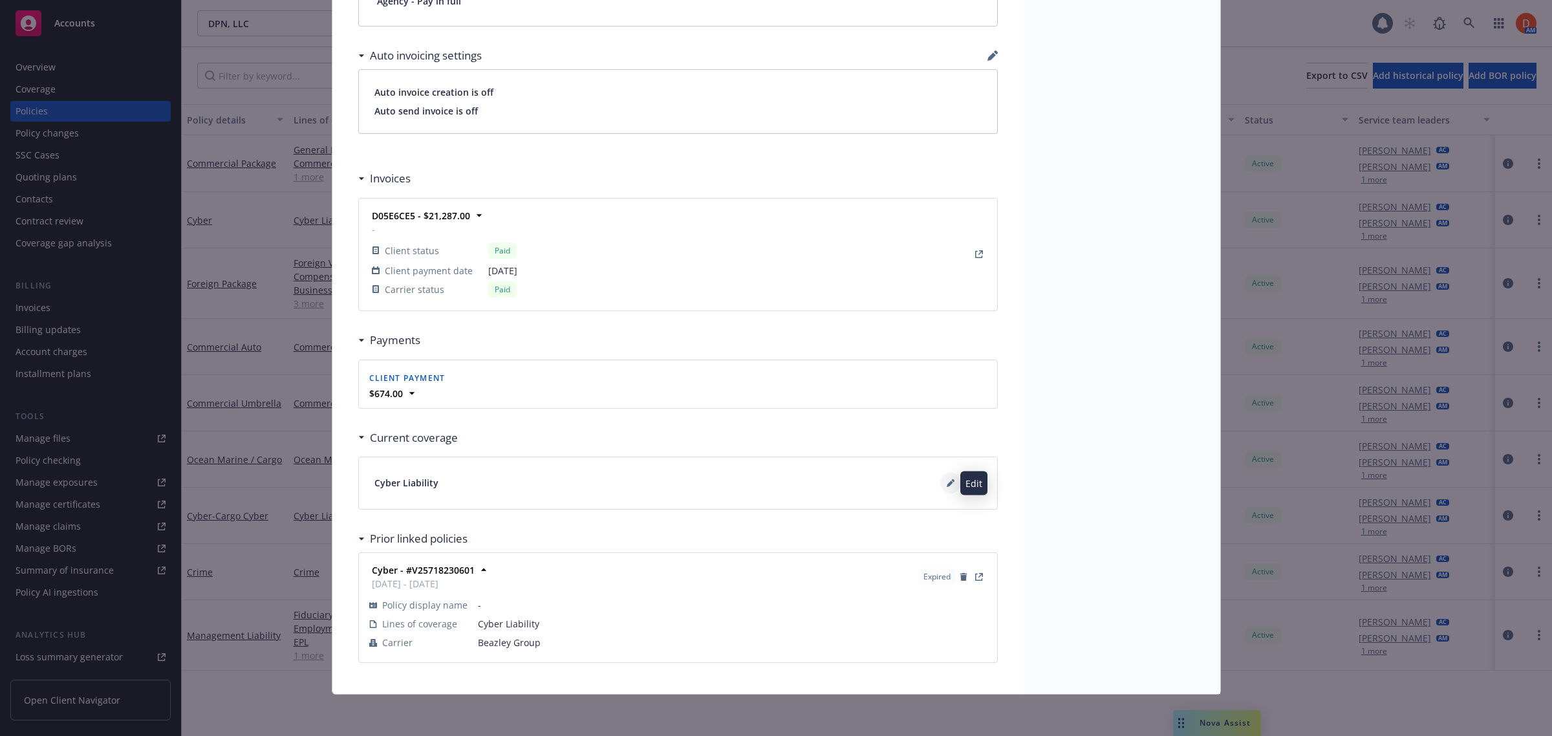
click at [947, 480] on icon at bounding box center [951, 483] width 8 height 8
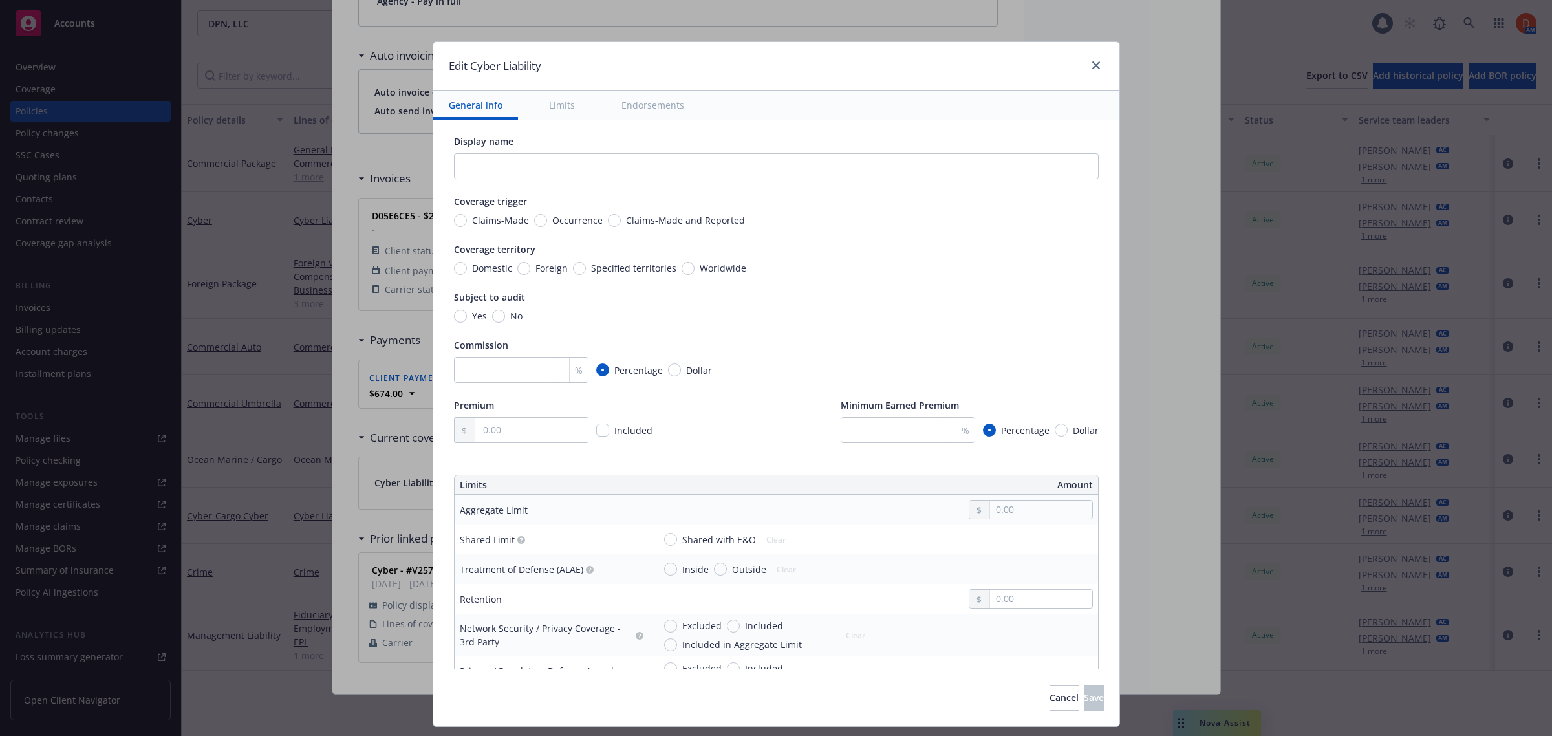
scroll to position [0, 0]
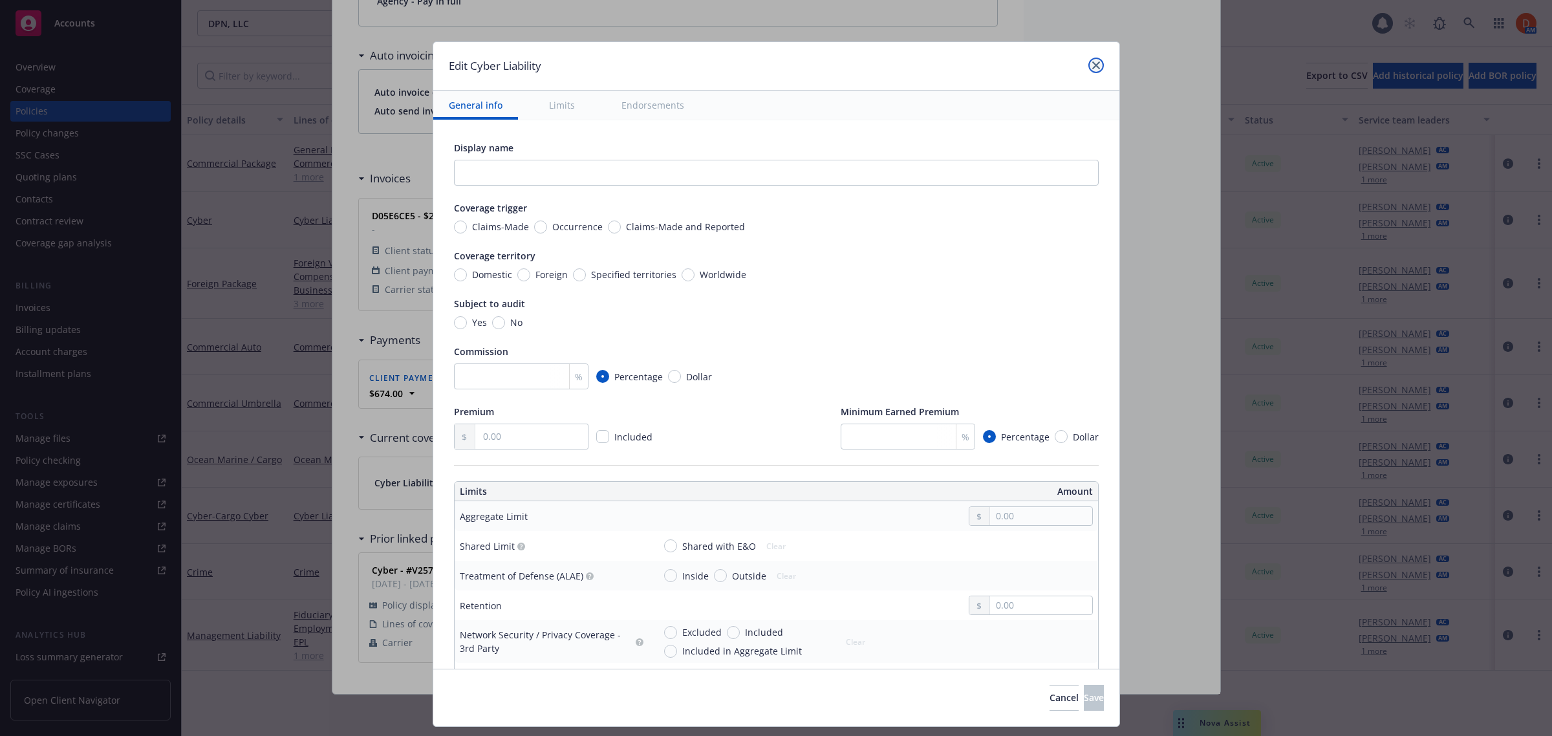
click at [1089, 66] on link "close" at bounding box center [1097, 66] width 16 height 16
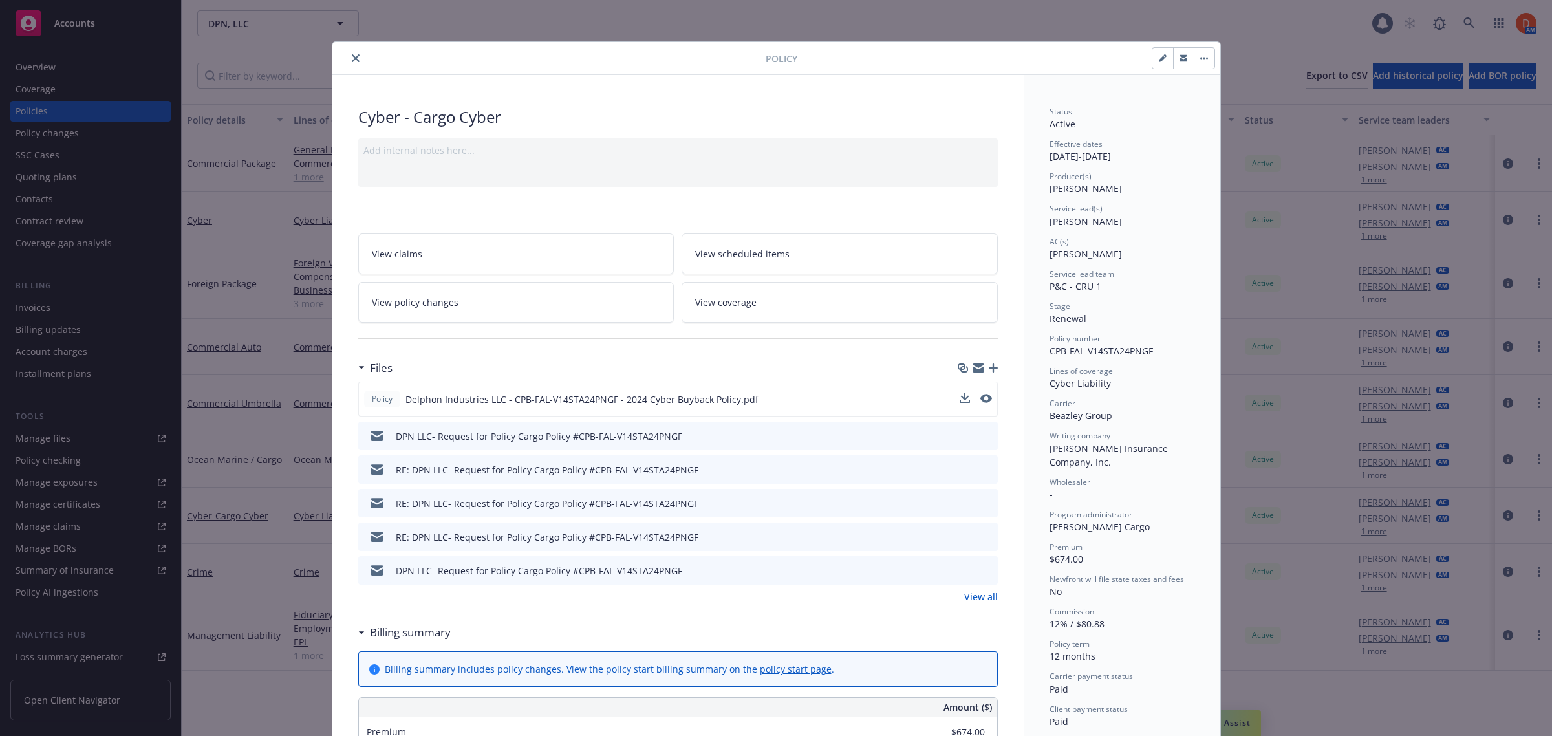
click at [348, 53] on button "close" at bounding box center [356, 58] width 16 height 16
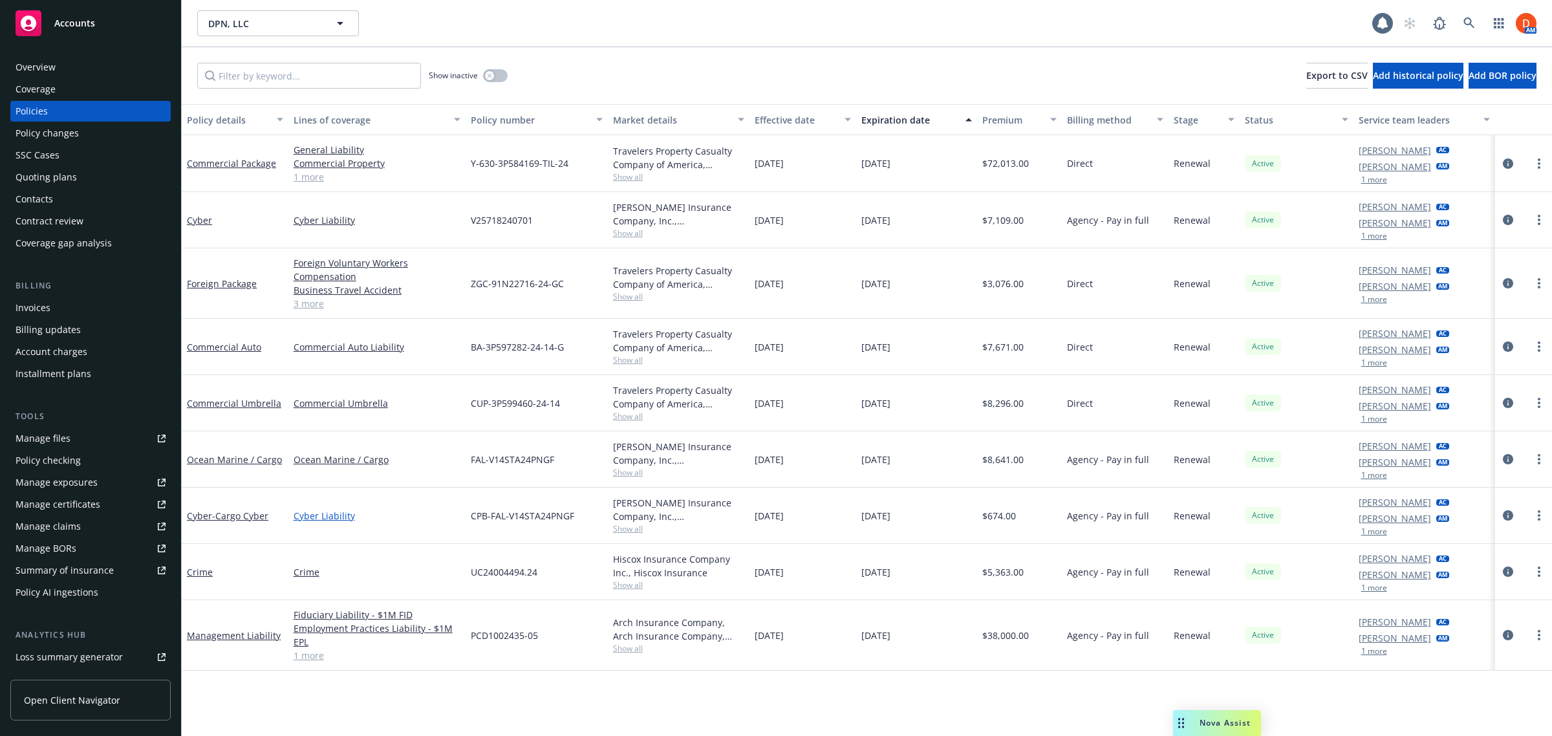
click at [303, 517] on link "Cyber Liability" at bounding box center [377, 516] width 167 height 14
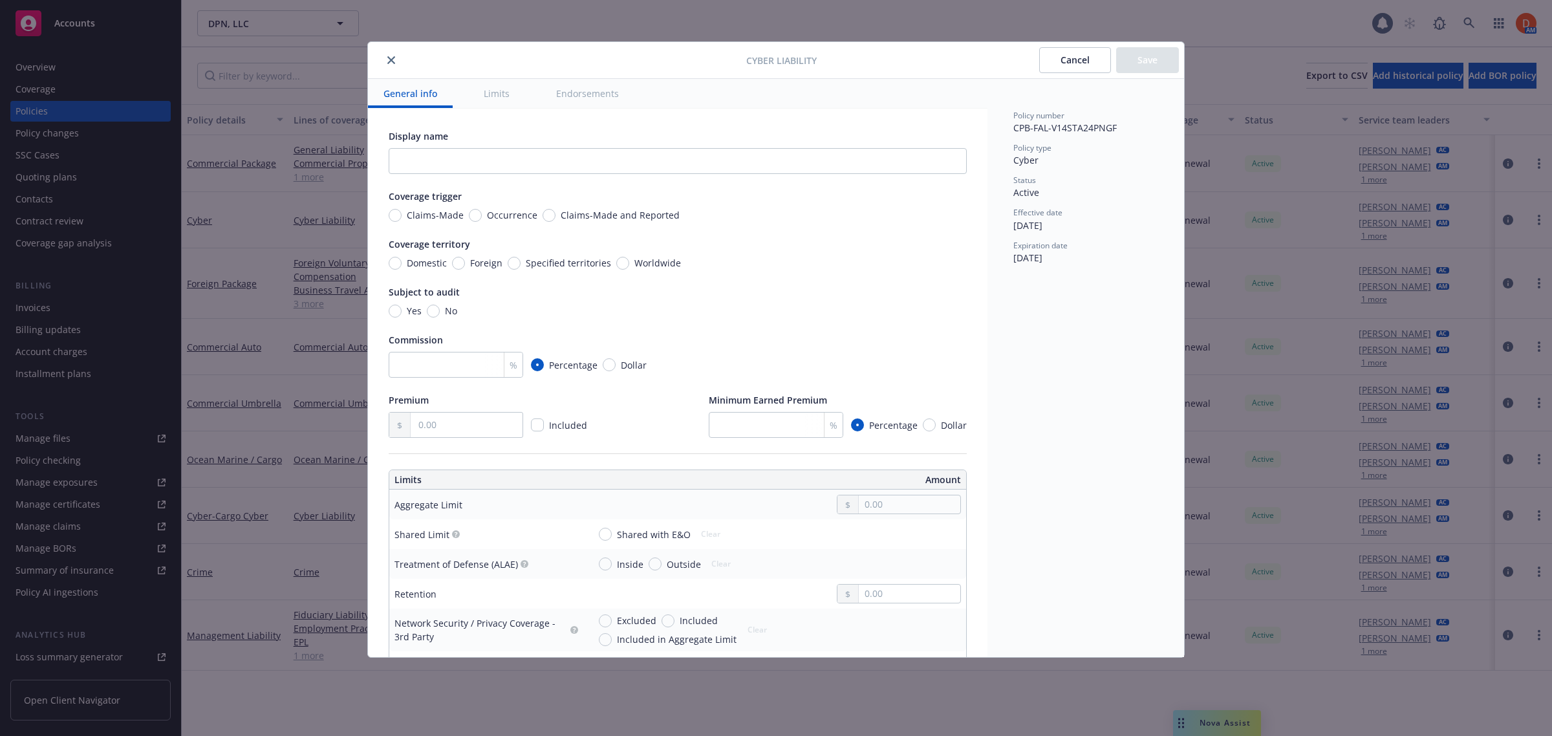
click at [395, 60] on icon "close" at bounding box center [391, 60] width 8 height 8
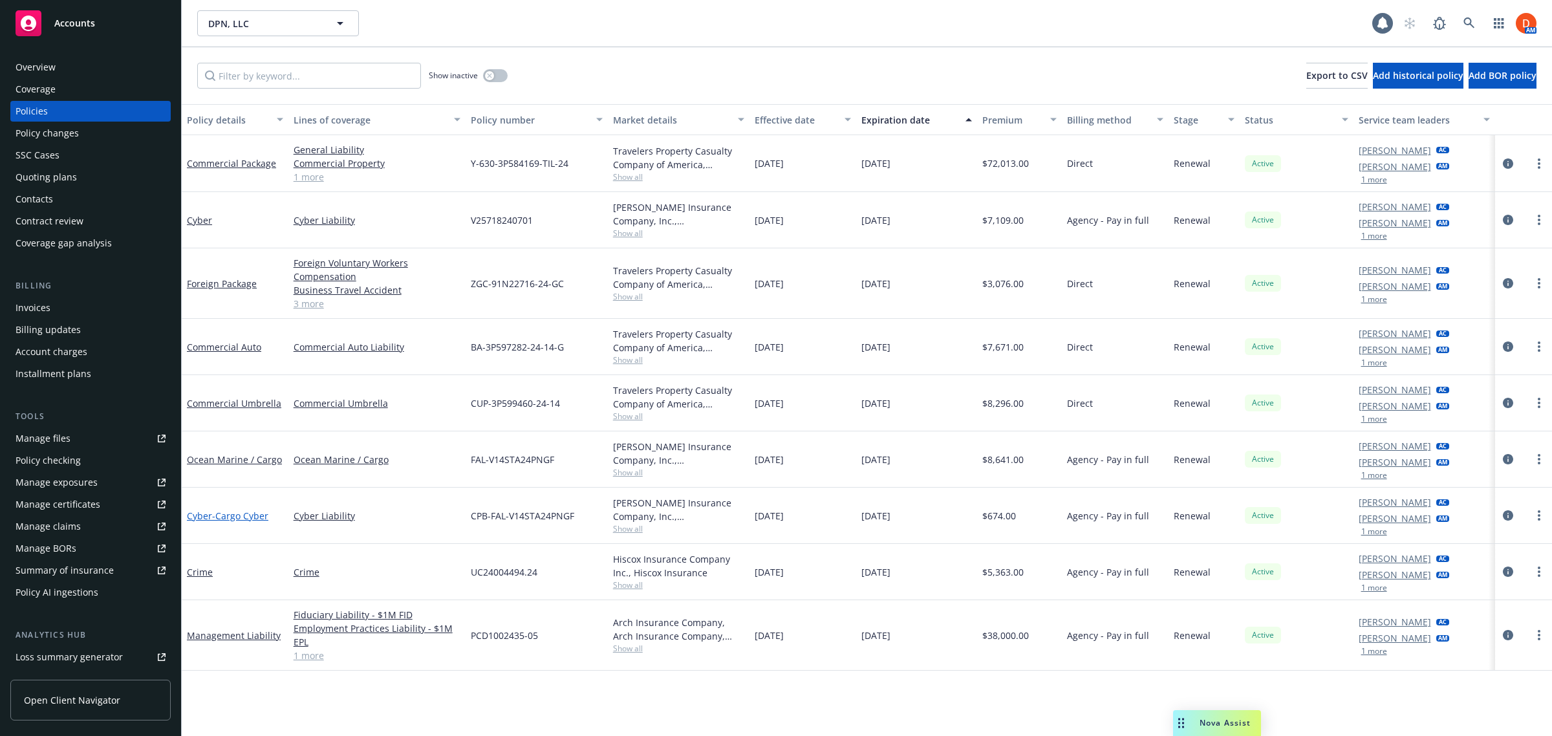
click at [237, 512] on span "- Cargo Cyber" at bounding box center [240, 516] width 56 height 12
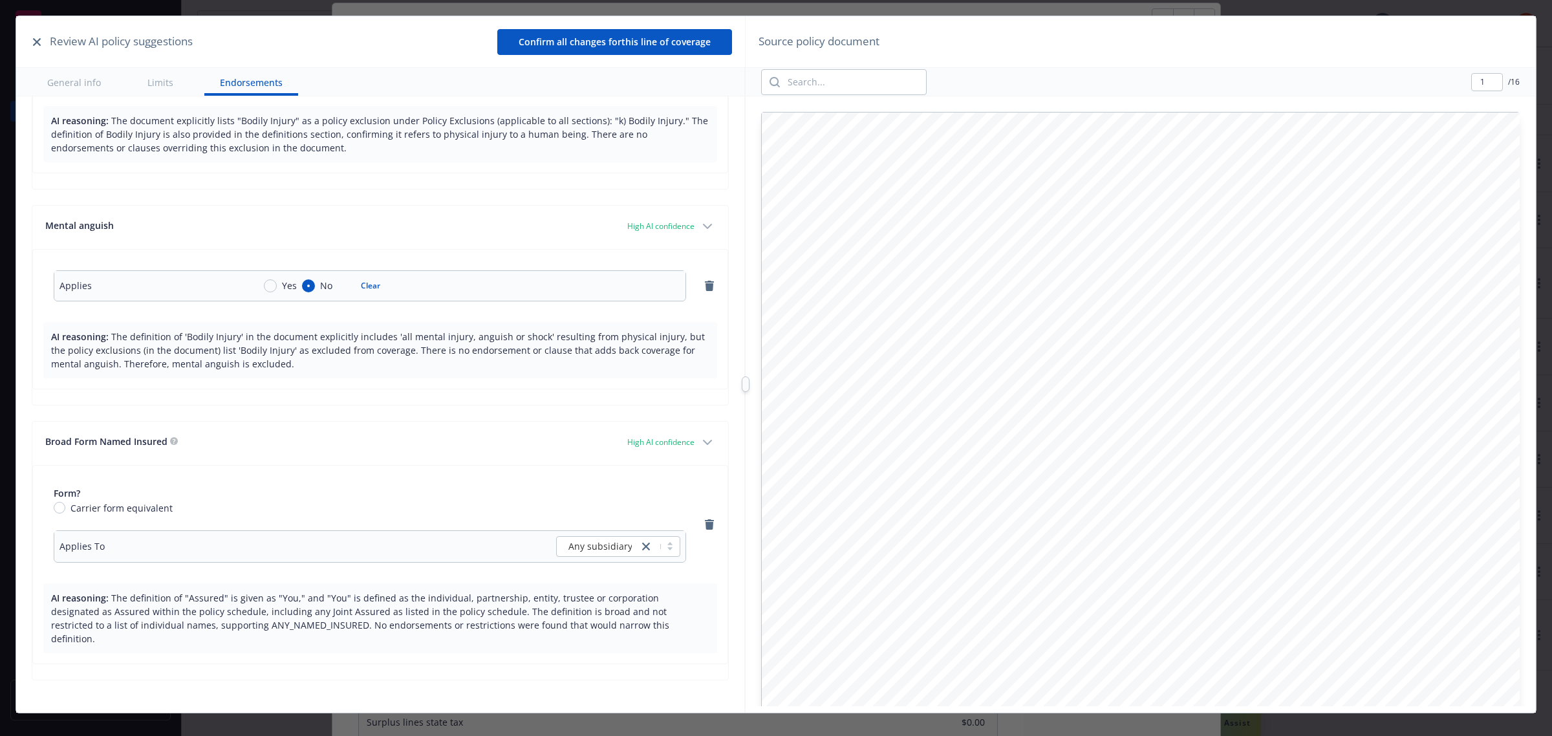
scroll to position [3182, 0]
click at [37, 40] on icon "button" at bounding box center [37, 42] width 8 height 8
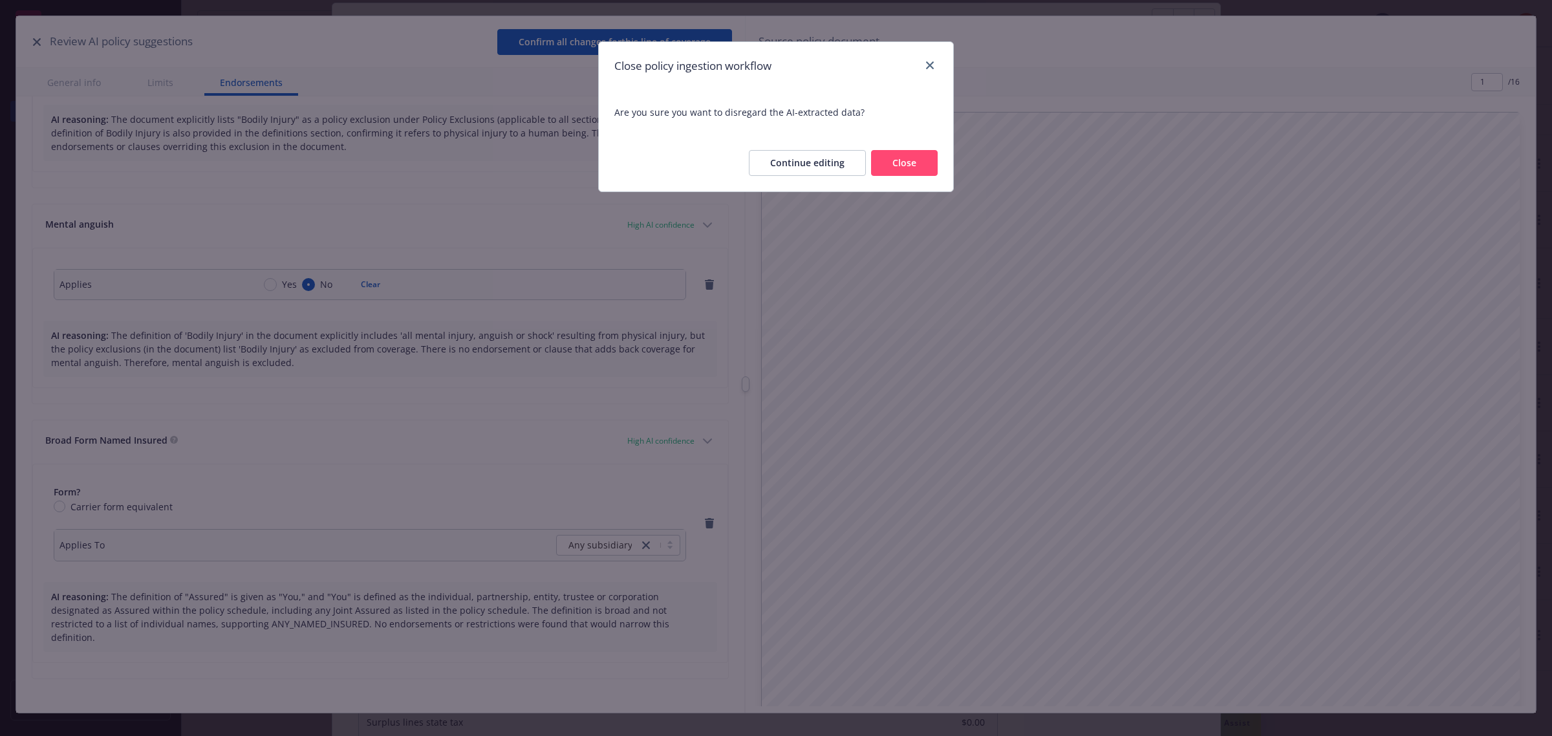
click at [896, 167] on button "Close" at bounding box center [904, 163] width 67 height 26
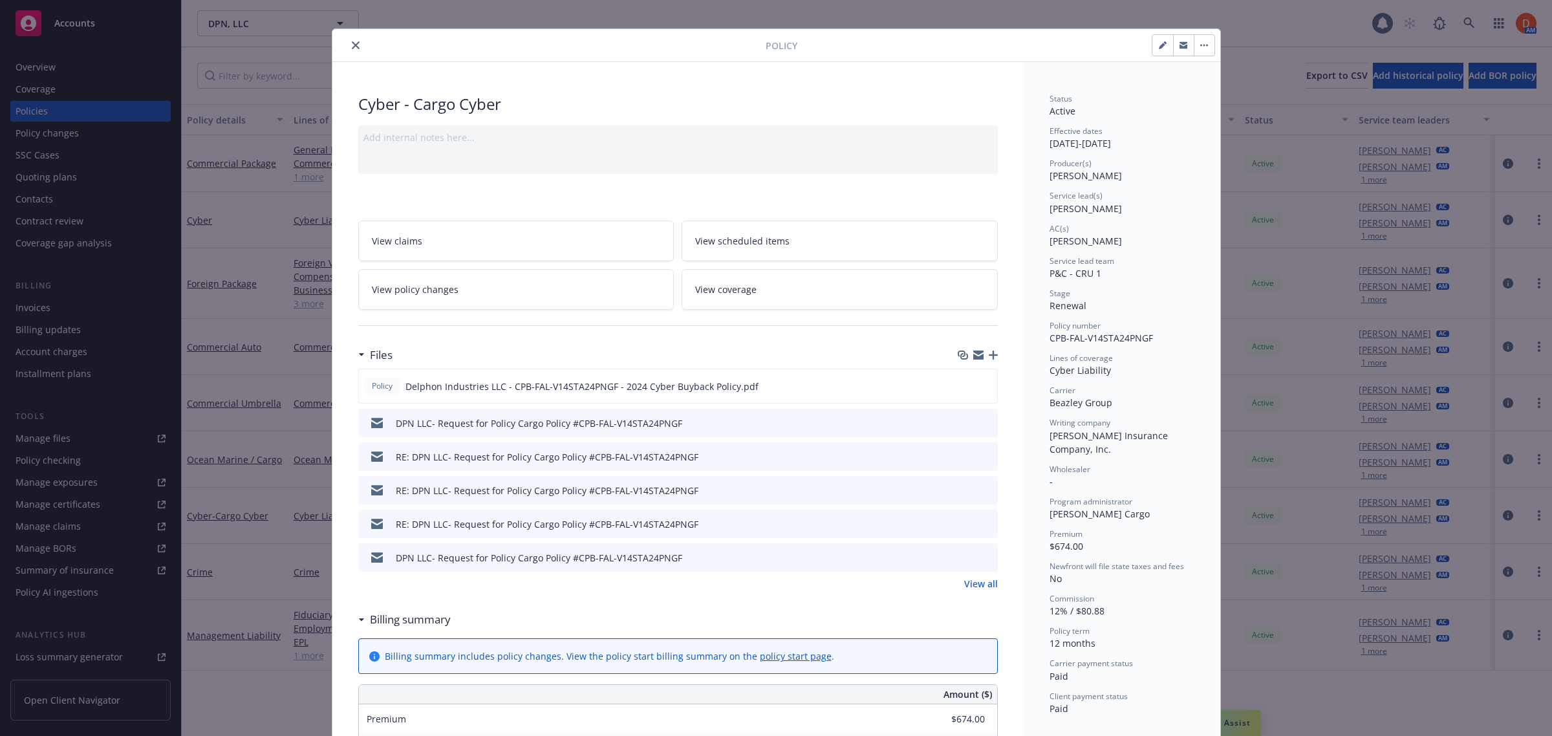
scroll to position [0, 0]
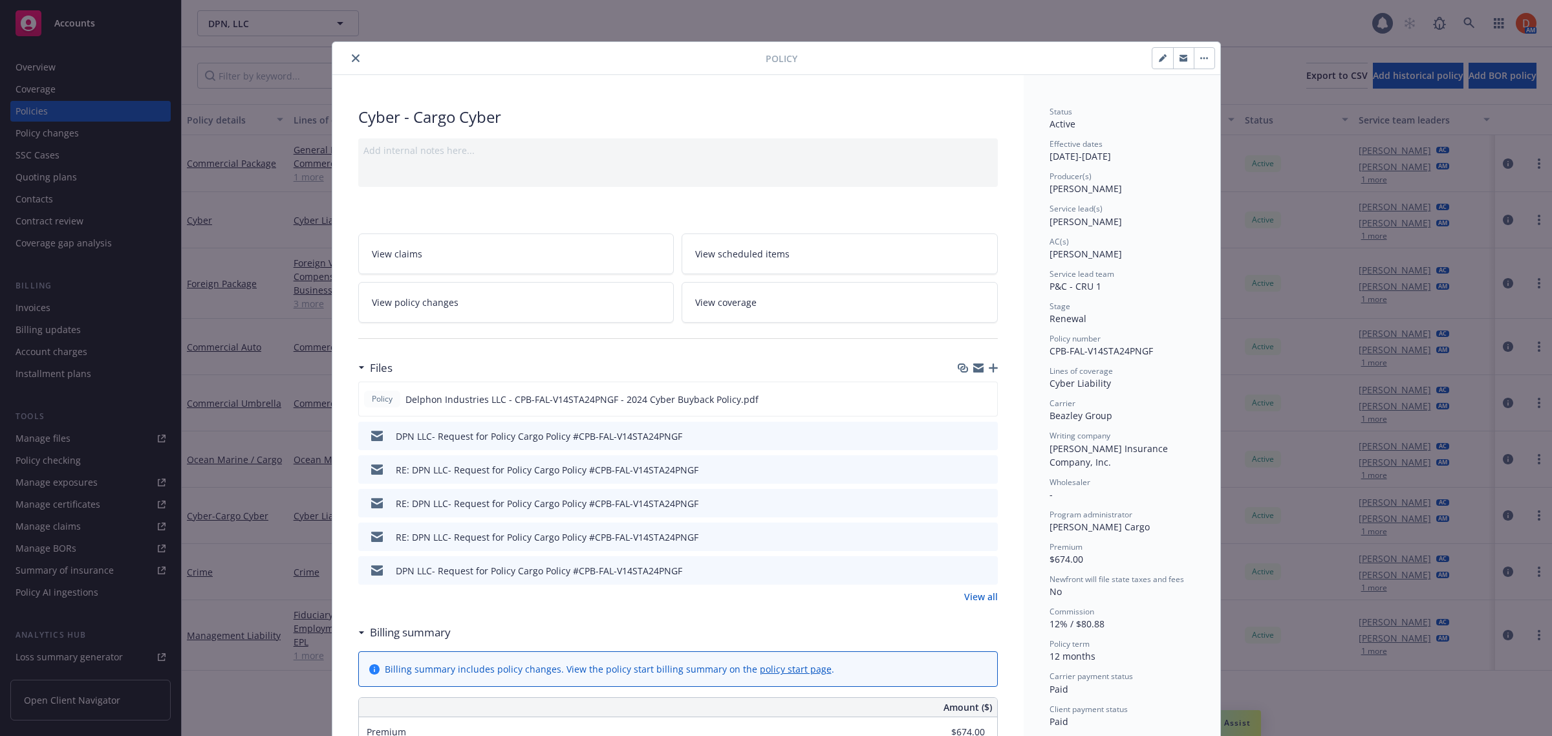
click at [352, 55] on icon "close" at bounding box center [356, 58] width 8 height 8
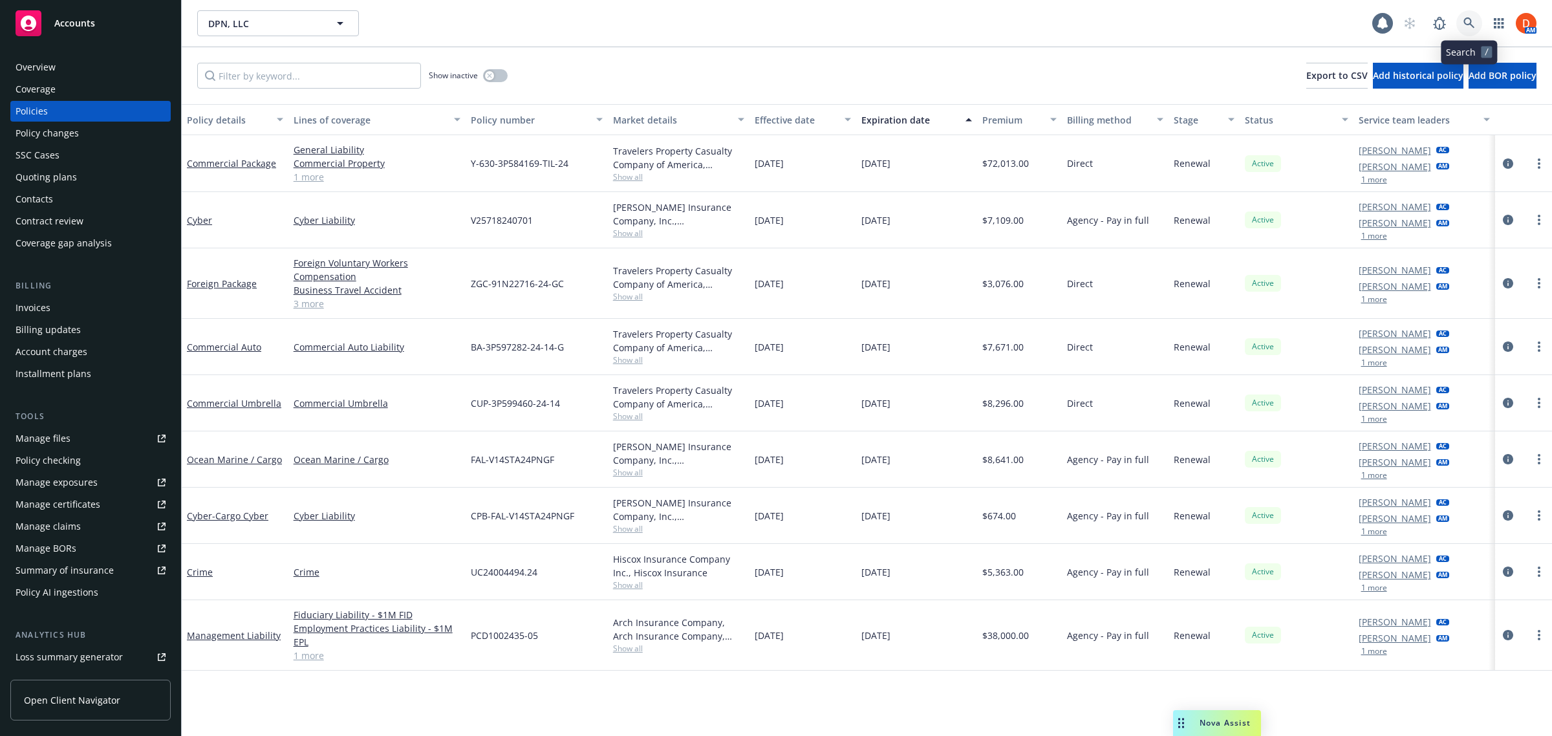
click at [1470, 27] on icon at bounding box center [1470, 23] width 12 height 12
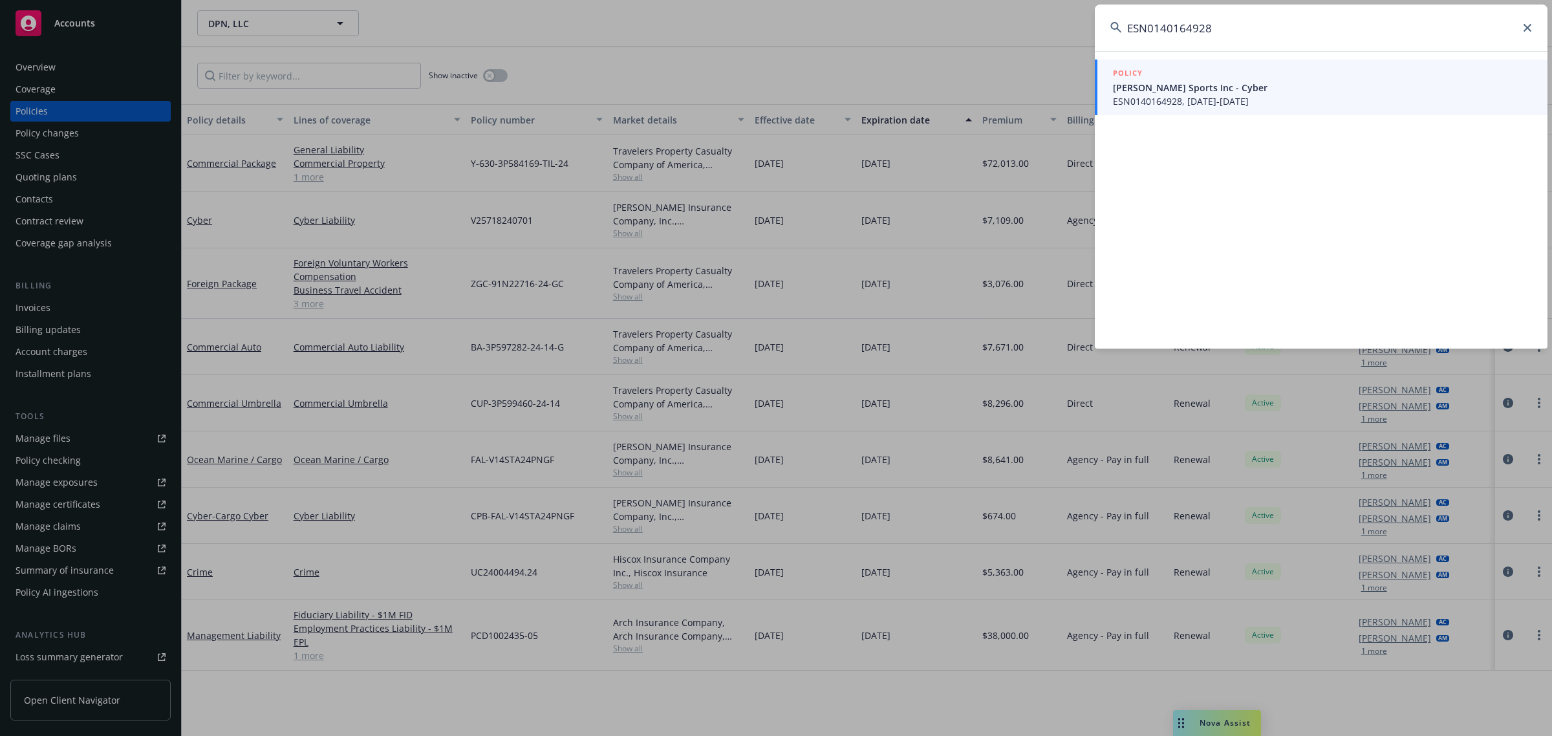
type input "ESN0140164928"
click at [1191, 101] on span "ESN0140164928, 11/27/2024-11/27/2025" at bounding box center [1322, 101] width 419 height 14
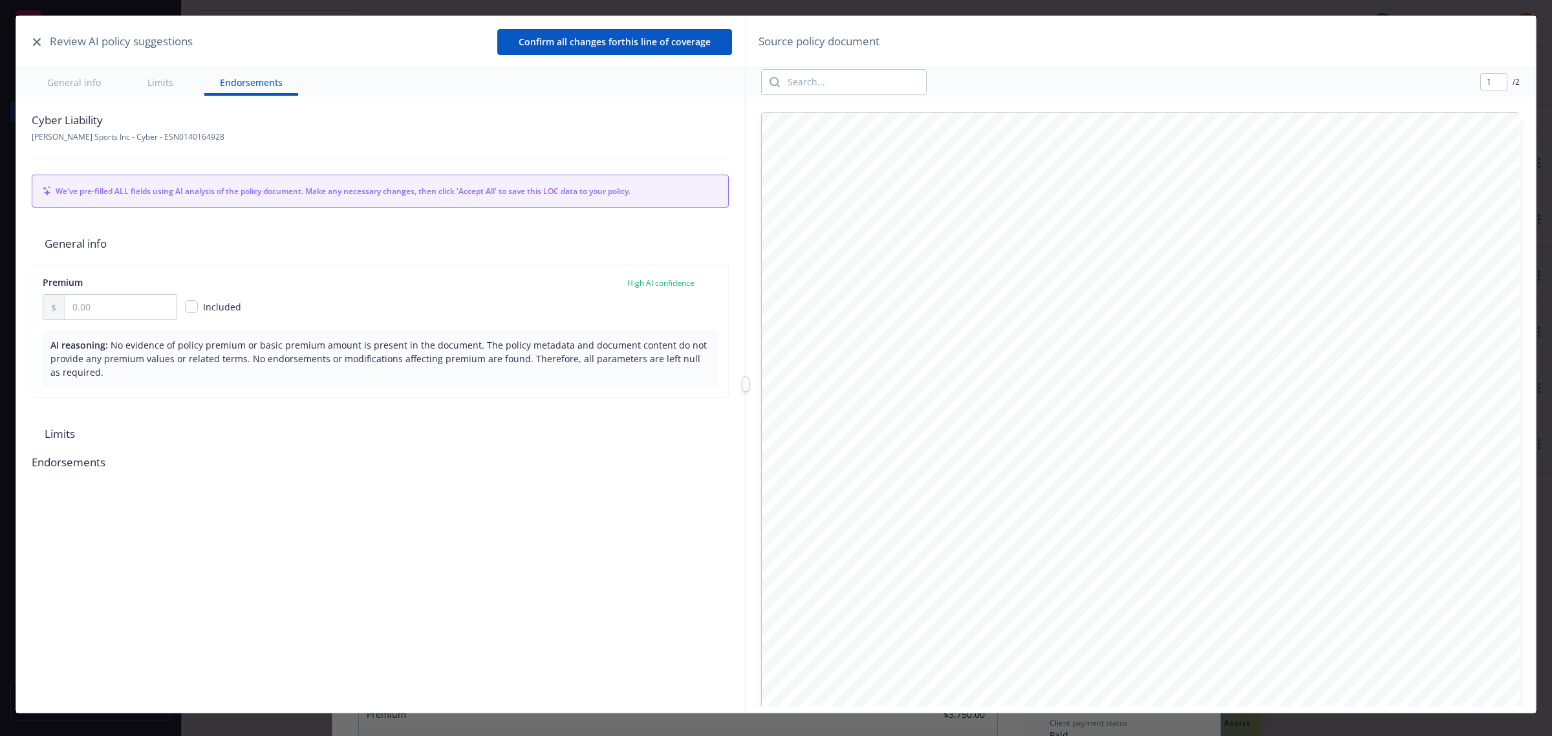
click at [33, 42] on icon "button" at bounding box center [37, 42] width 8 height 8
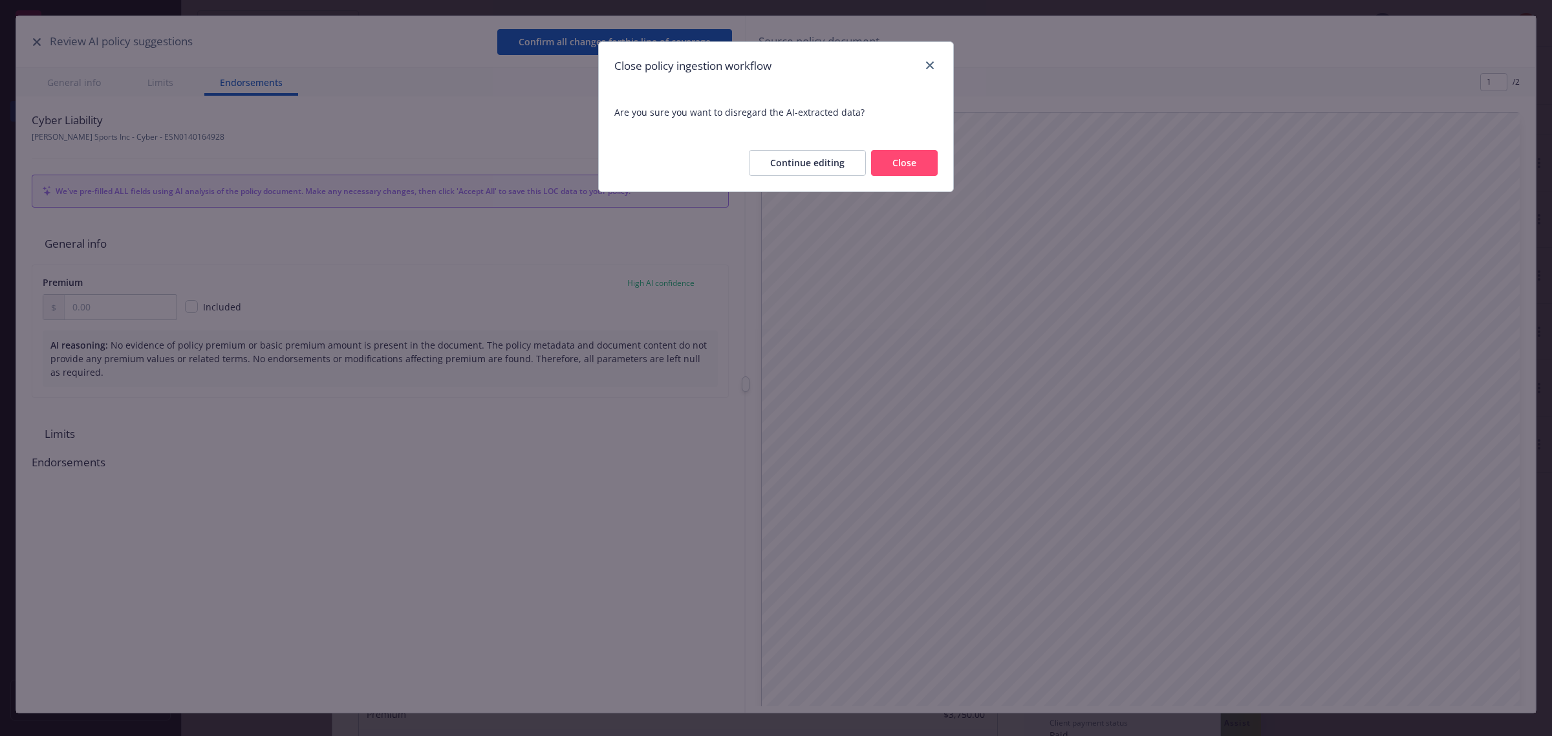
click at [929, 162] on button "Close" at bounding box center [904, 163] width 67 height 26
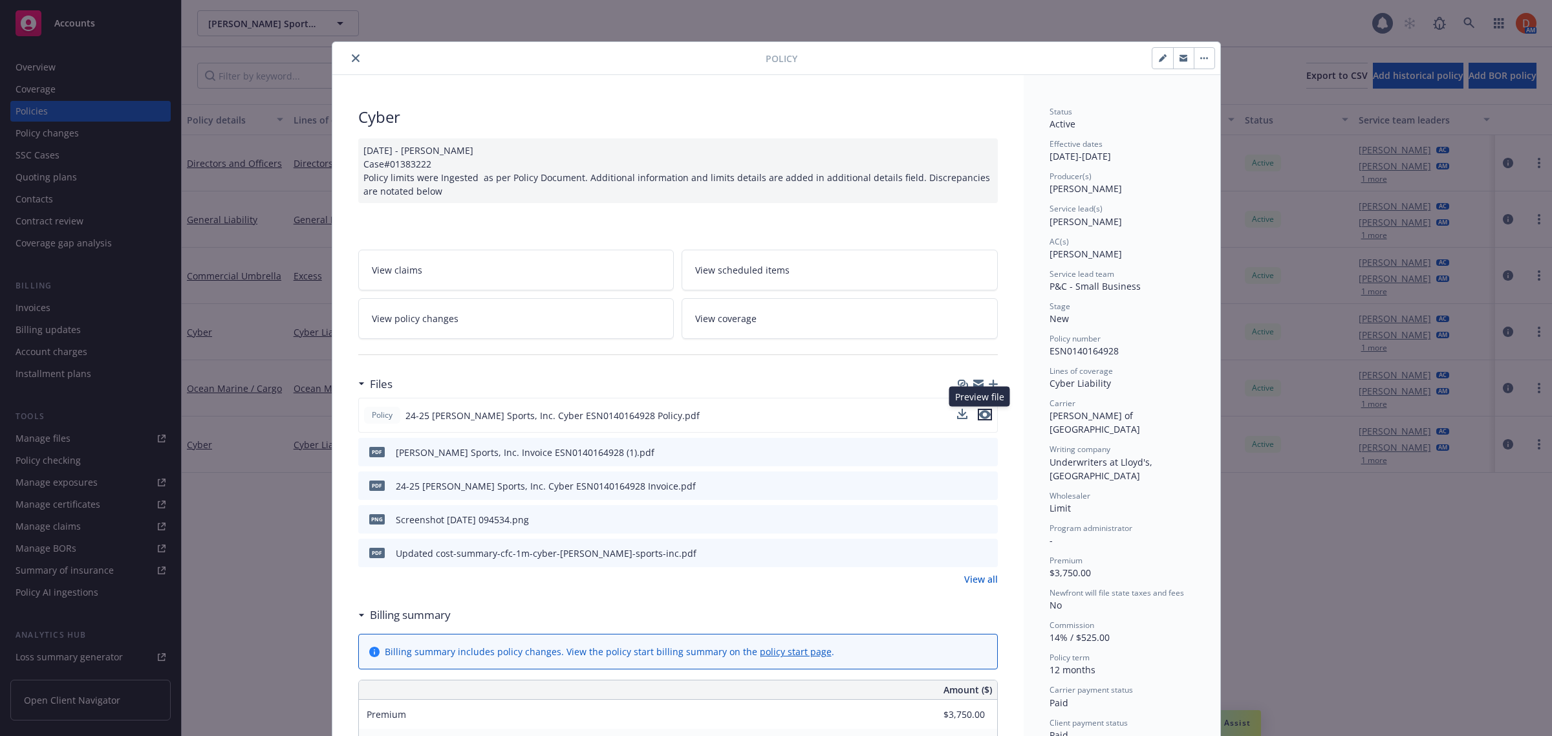
click at [983, 411] on icon "preview file" at bounding box center [985, 414] width 12 height 9
click at [357, 58] on div at bounding box center [552, 58] width 428 height 16
click at [352, 59] on icon "close" at bounding box center [356, 58] width 8 height 8
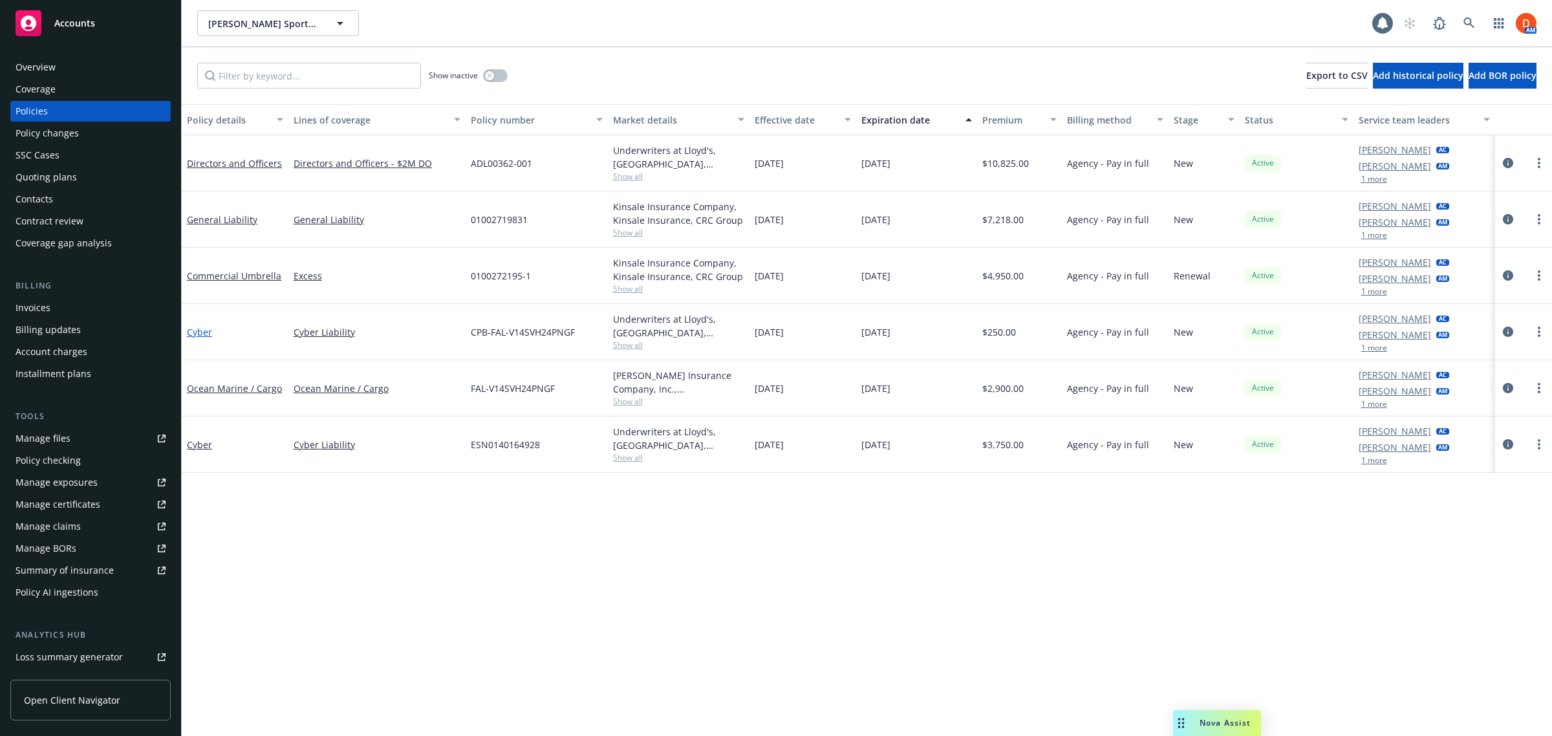
click at [201, 331] on link "Cyber" at bounding box center [199, 332] width 25 height 12
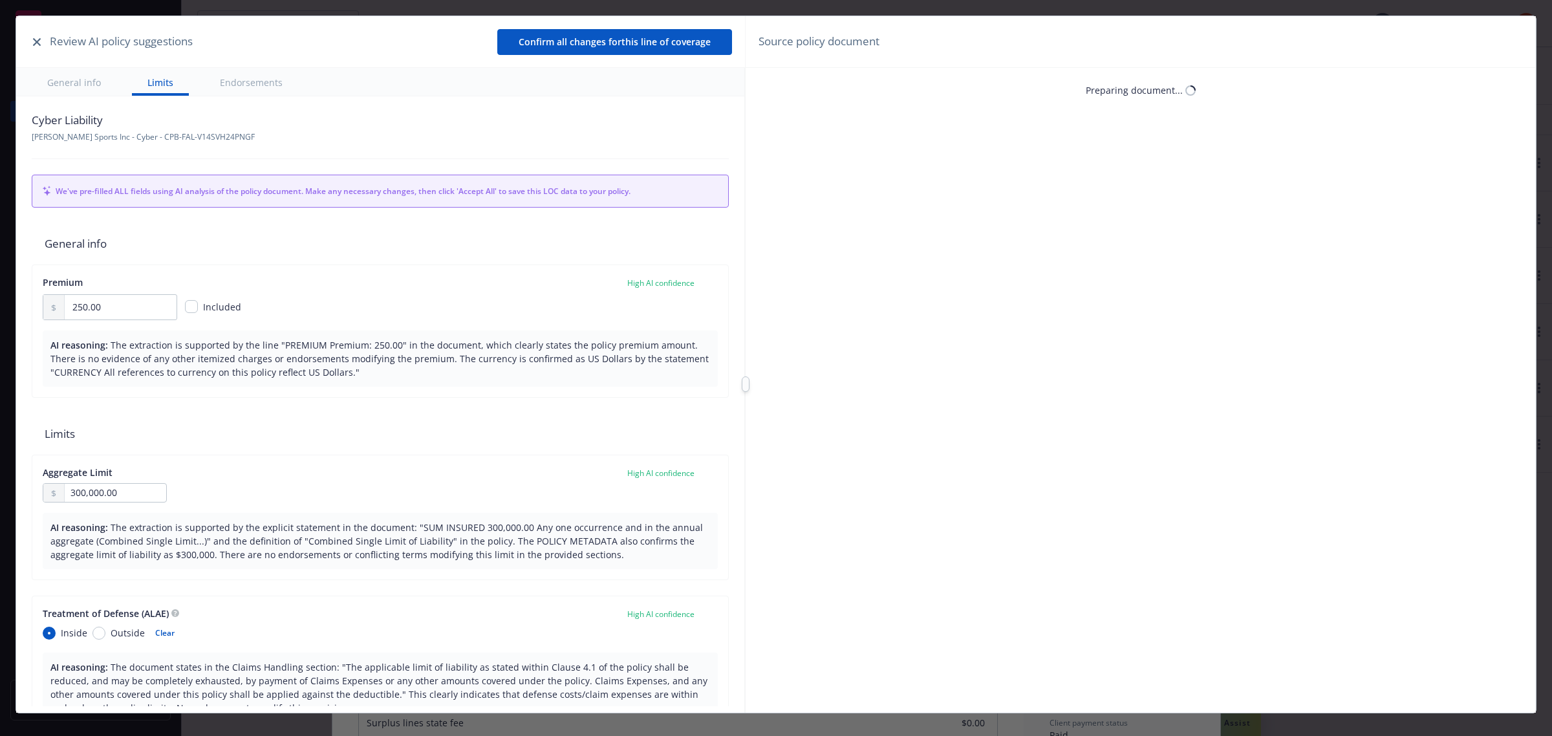
click at [36, 40] on icon "button" at bounding box center [37, 42] width 8 height 8
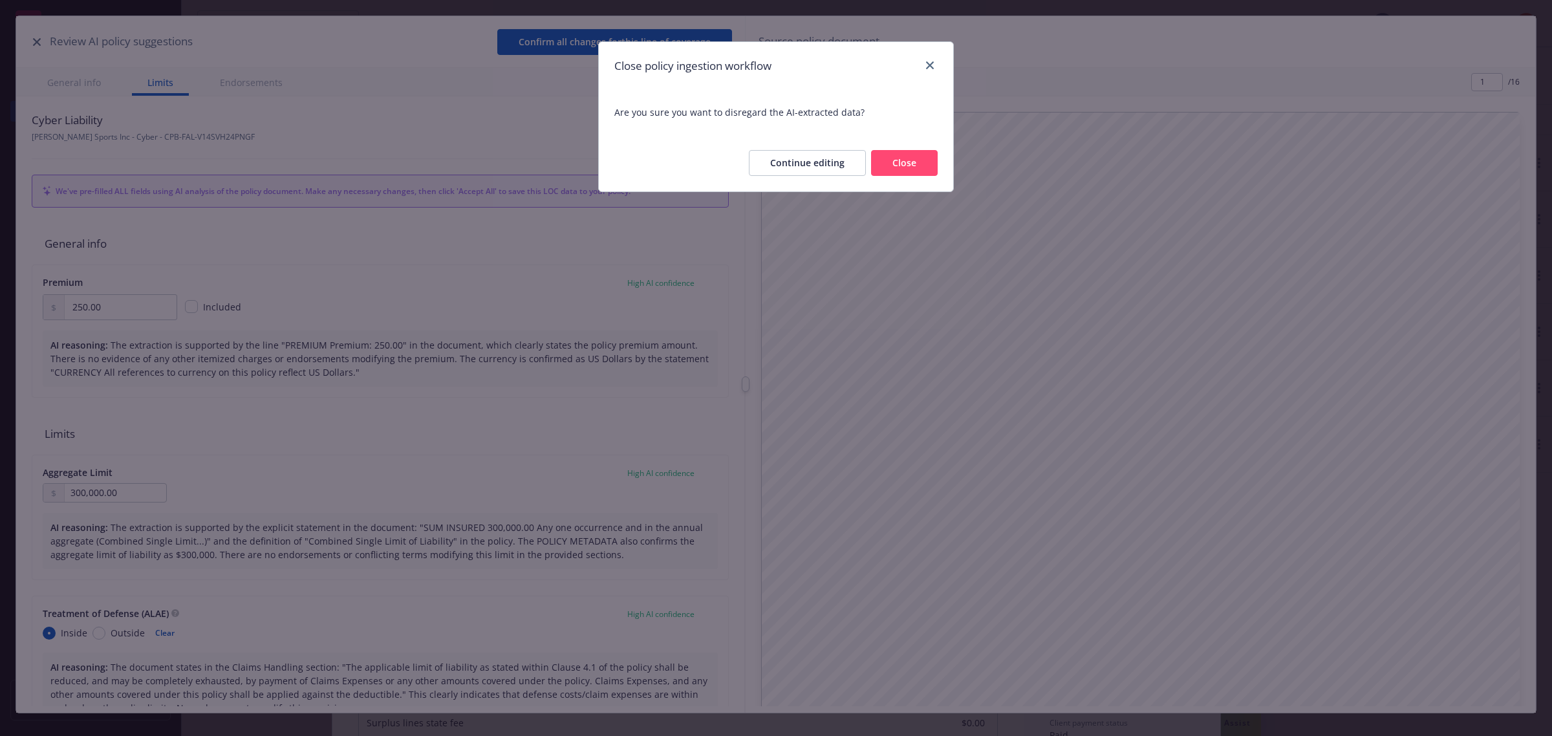
click at [916, 157] on button "Close" at bounding box center [904, 163] width 67 height 26
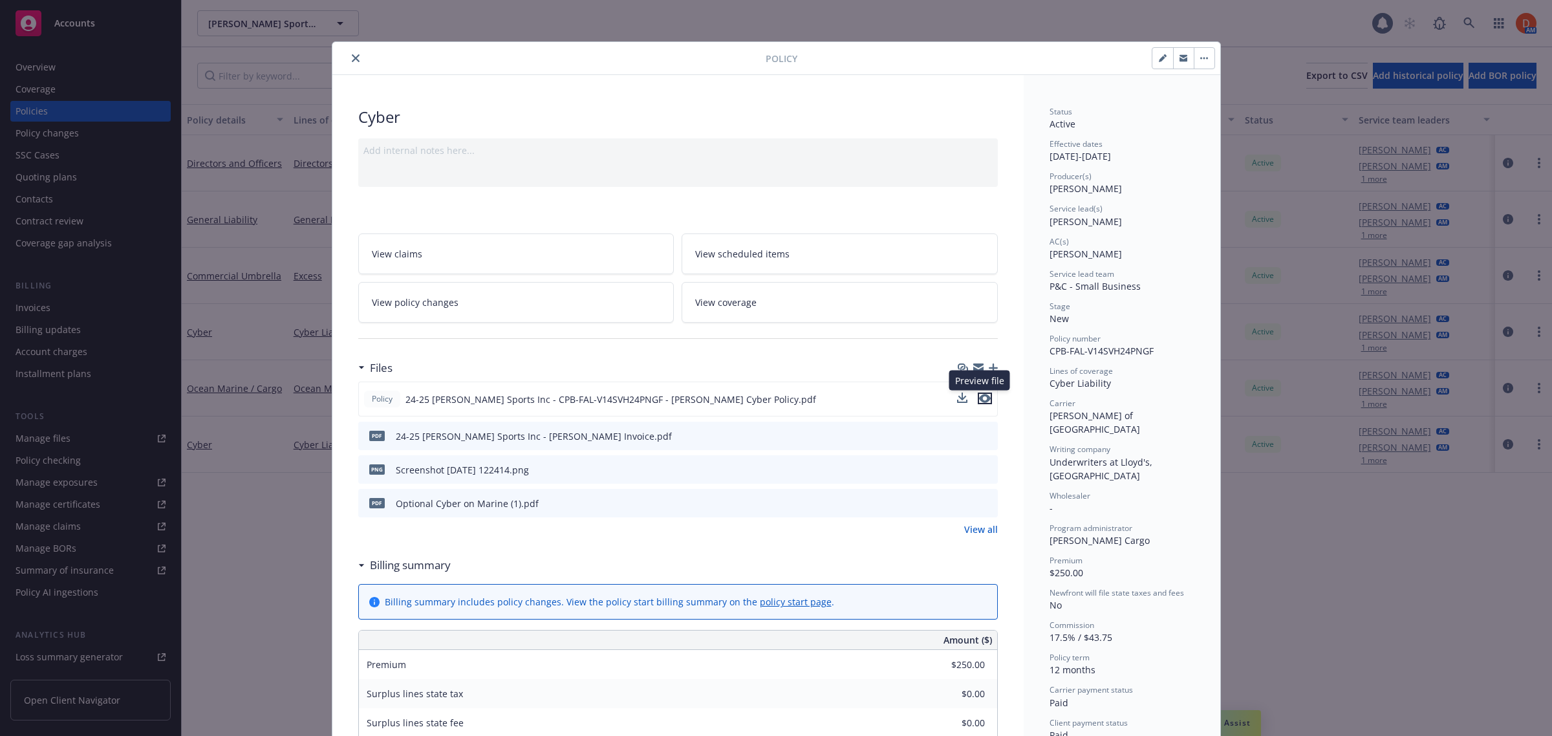
click at [980, 402] on icon "preview file" at bounding box center [985, 398] width 12 height 9
click at [352, 55] on icon "close" at bounding box center [356, 58] width 8 height 8
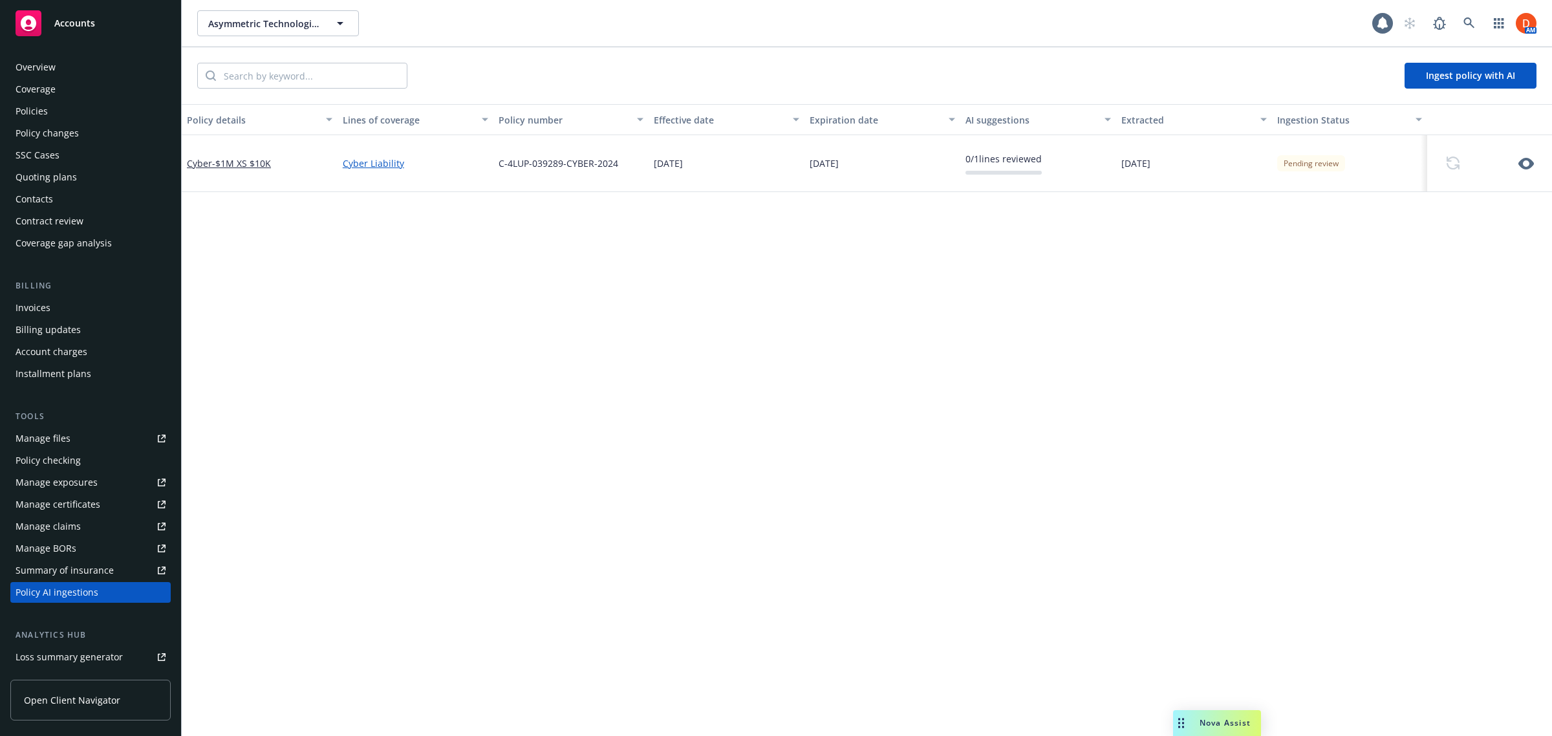
scroll to position [150, 0]
